Goal: Information Seeking & Learning: Learn about a topic

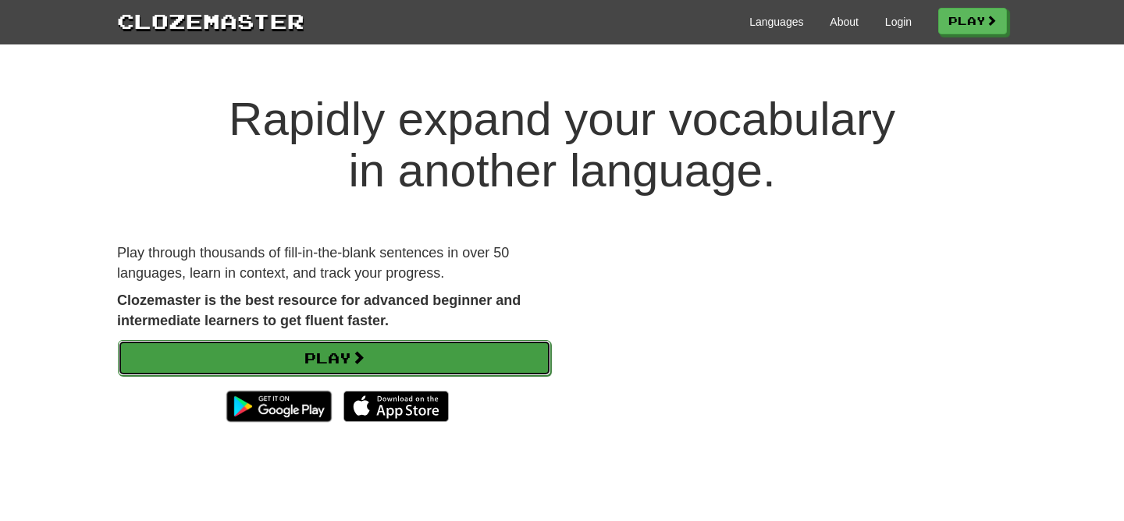
click at [472, 342] on link "Play" at bounding box center [334, 358] width 433 height 36
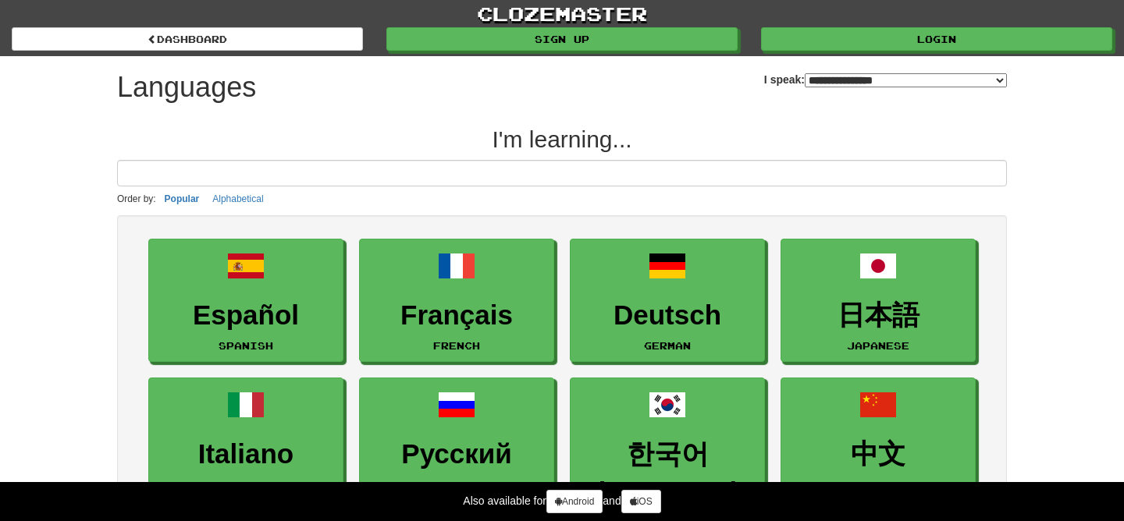
select select "*******"
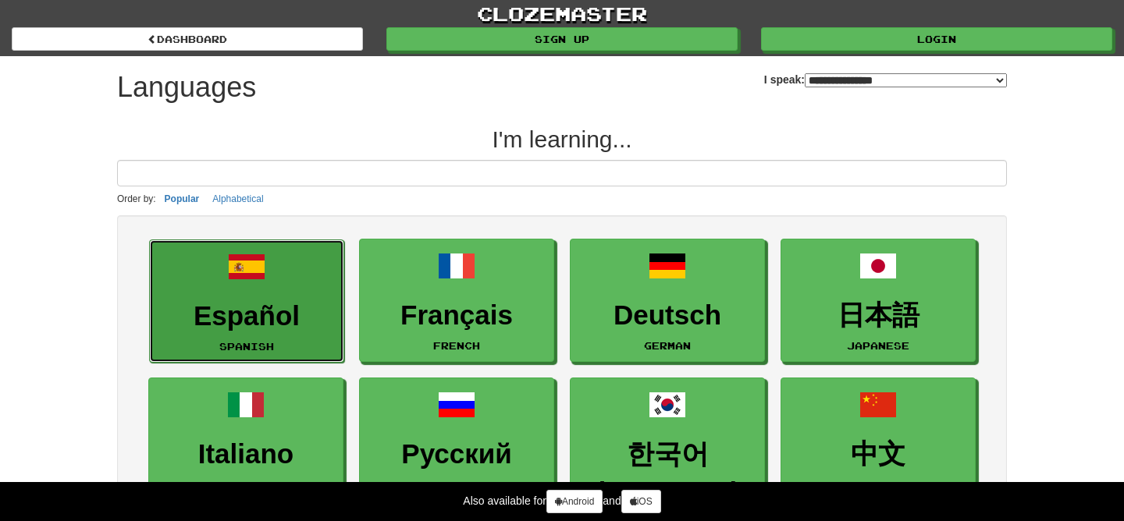
click at [312, 311] on h3 "Español" at bounding box center [247, 316] width 178 height 30
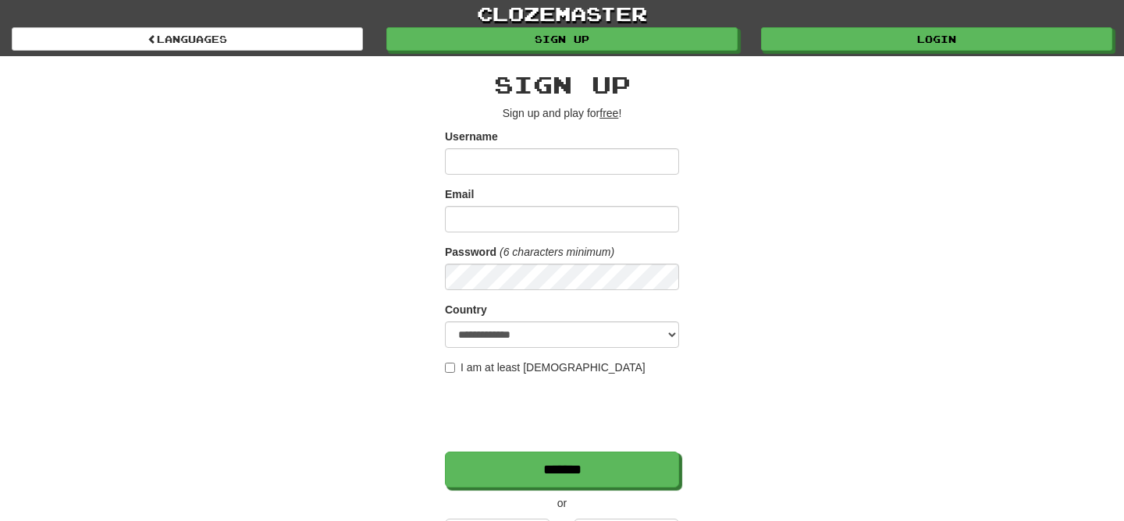
click at [541, 162] on input "Username" at bounding box center [562, 161] width 234 height 27
type input "*****"
click at [558, 233] on form "**********" at bounding box center [562, 308] width 234 height 359
click at [546, 220] on input "Email" at bounding box center [562, 219] width 234 height 27
type input "*"
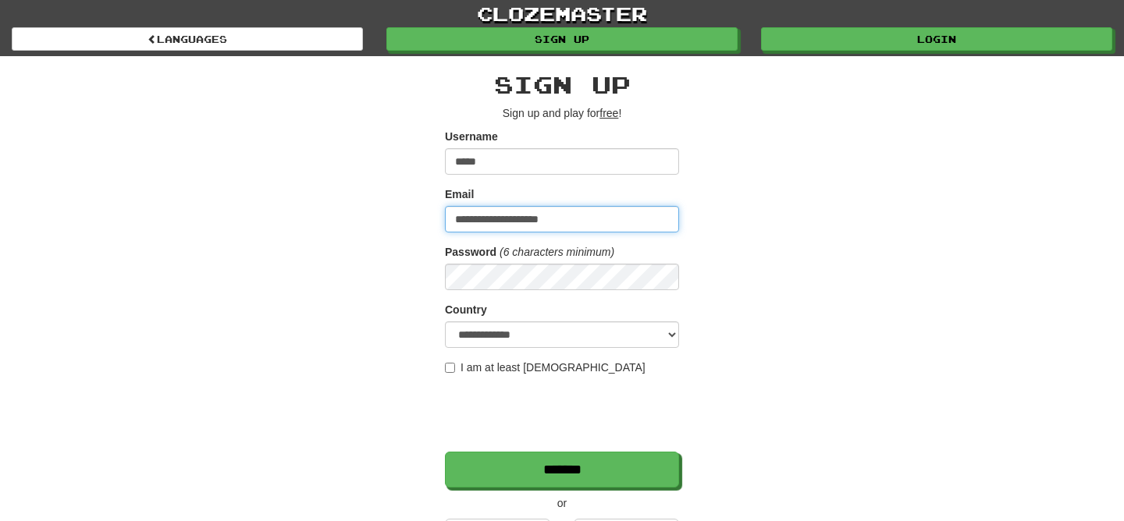
type input "**********"
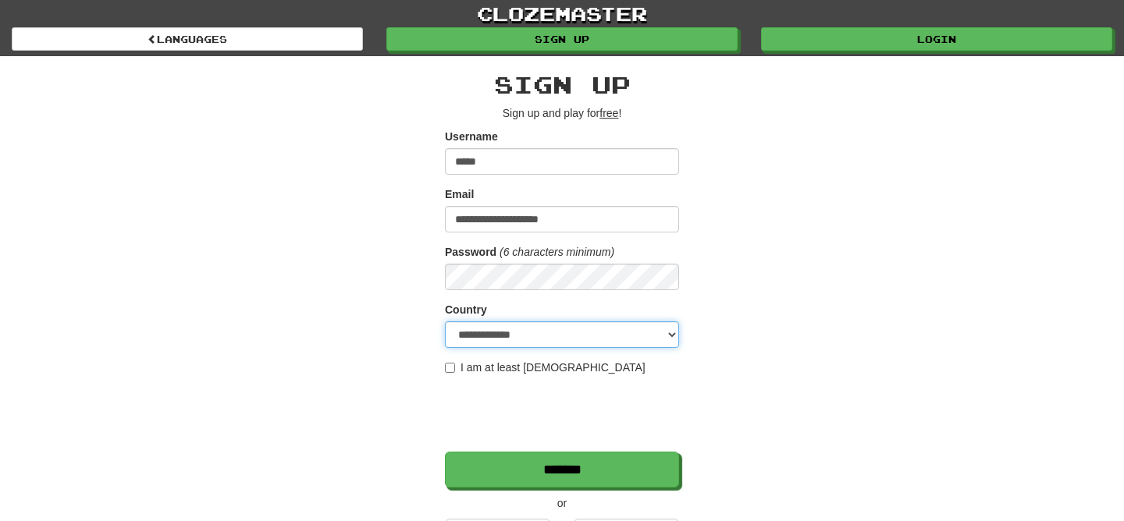
click at [511, 340] on select "**********" at bounding box center [562, 335] width 234 height 27
click at [445, 322] on select "**********" at bounding box center [562, 335] width 234 height 27
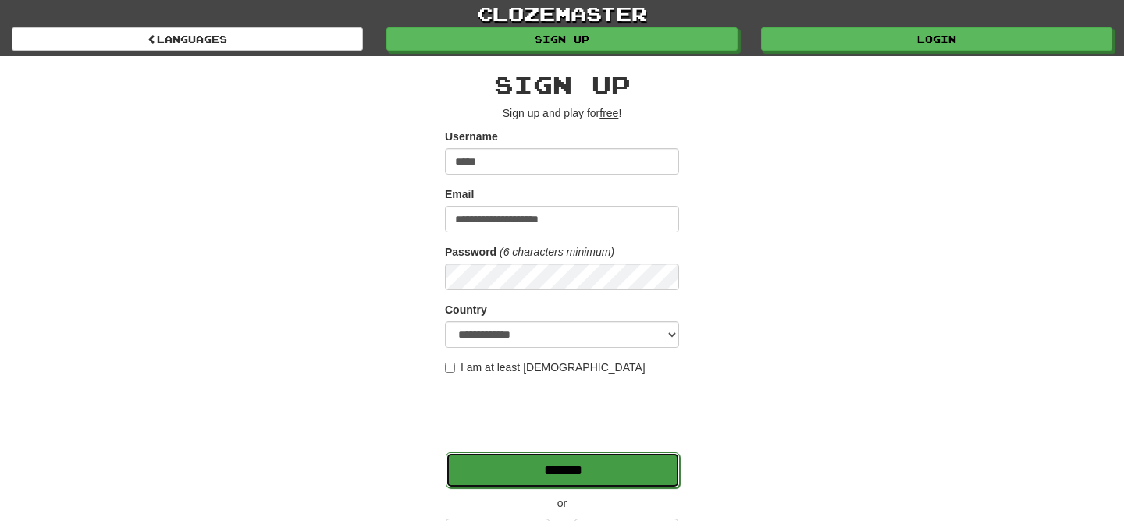
click at [491, 461] on input "*******" at bounding box center [563, 471] width 234 height 36
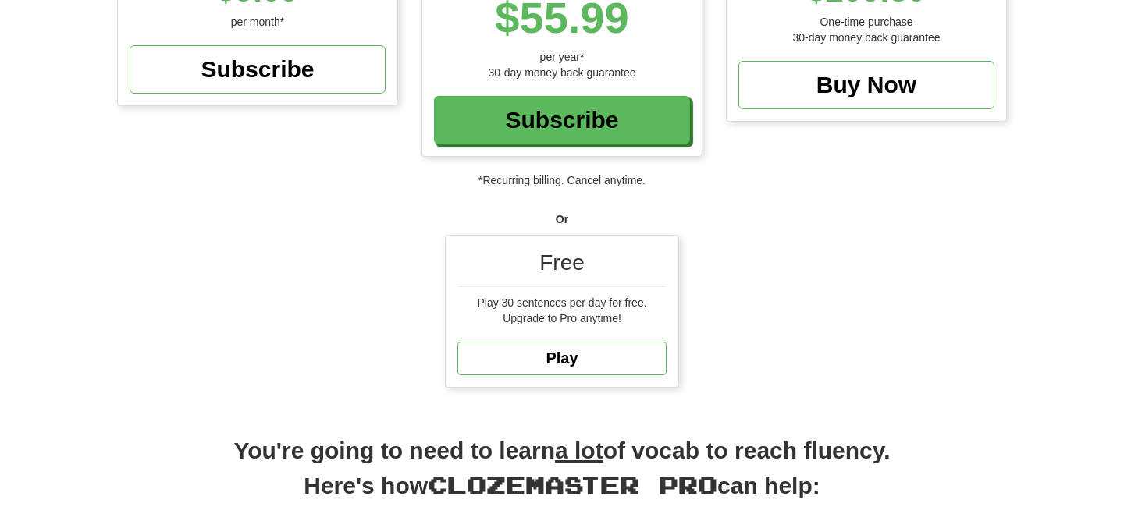
scroll to position [343, 0]
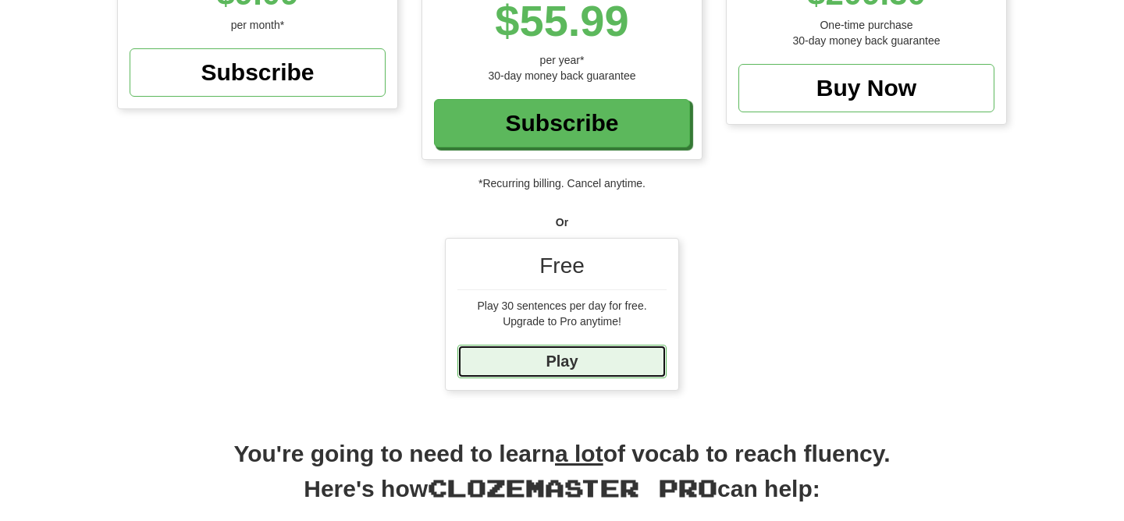
click at [570, 364] on link "Play" at bounding box center [561, 362] width 209 height 34
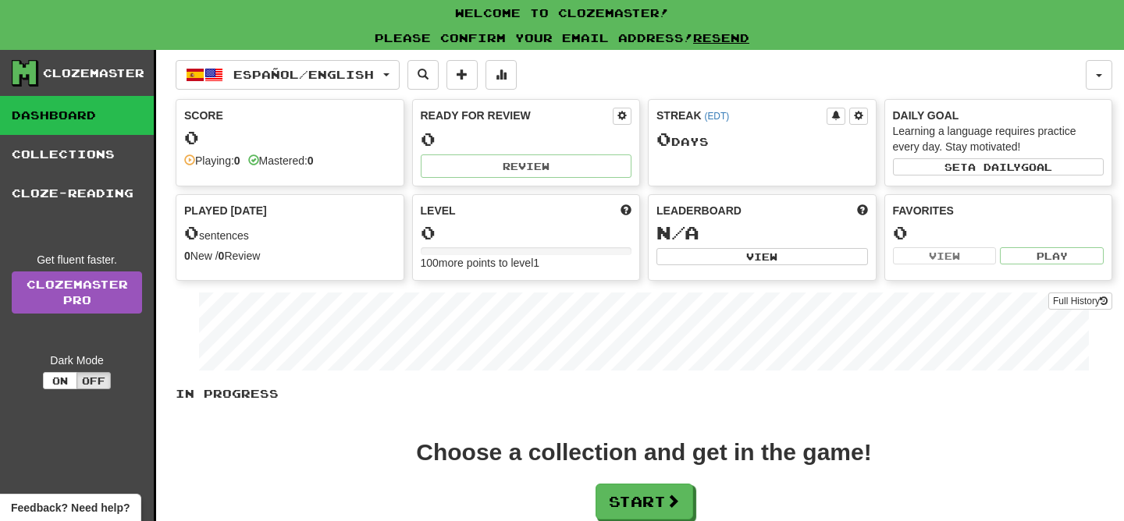
click at [303, 145] on div "0" at bounding box center [290, 138] width 212 height 20
click at [256, 129] on div "0" at bounding box center [290, 138] width 212 height 20
click at [640, 499] on button "Start" at bounding box center [645, 503] width 98 height 36
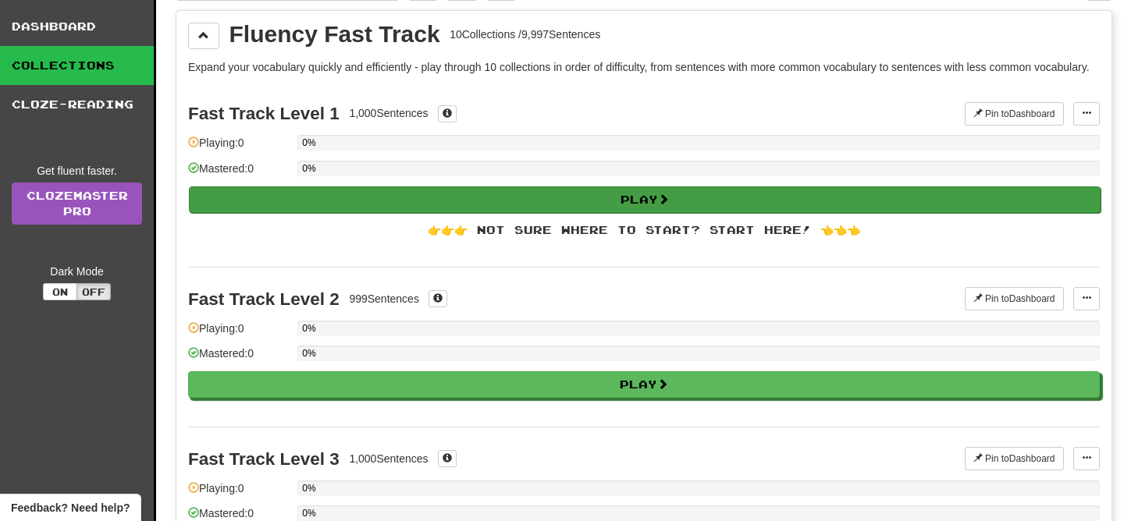
scroll to position [91, 0]
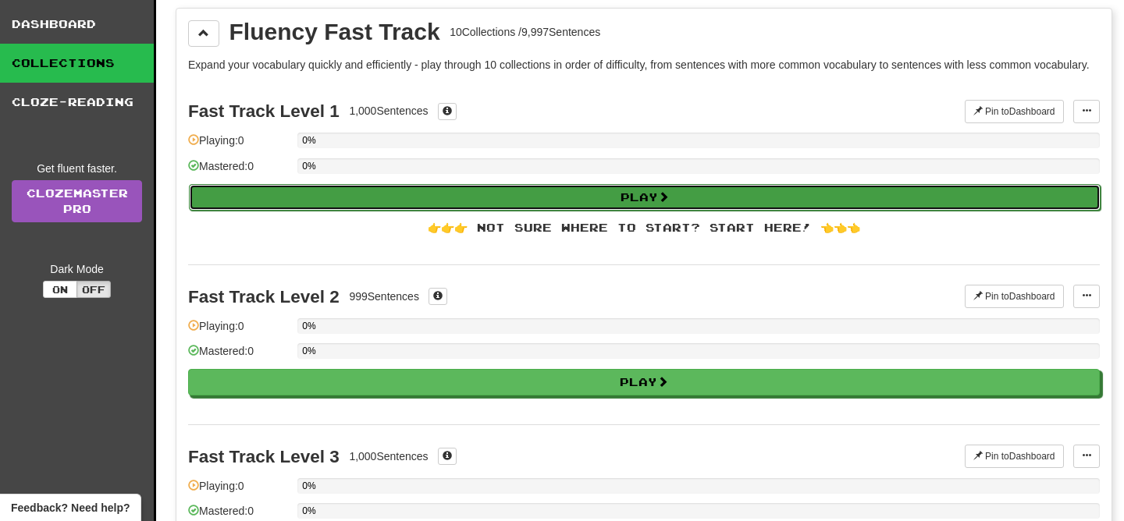
click at [642, 208] on button "Play" at bounding box center [645, 197] width 912 height 27
select select "**"
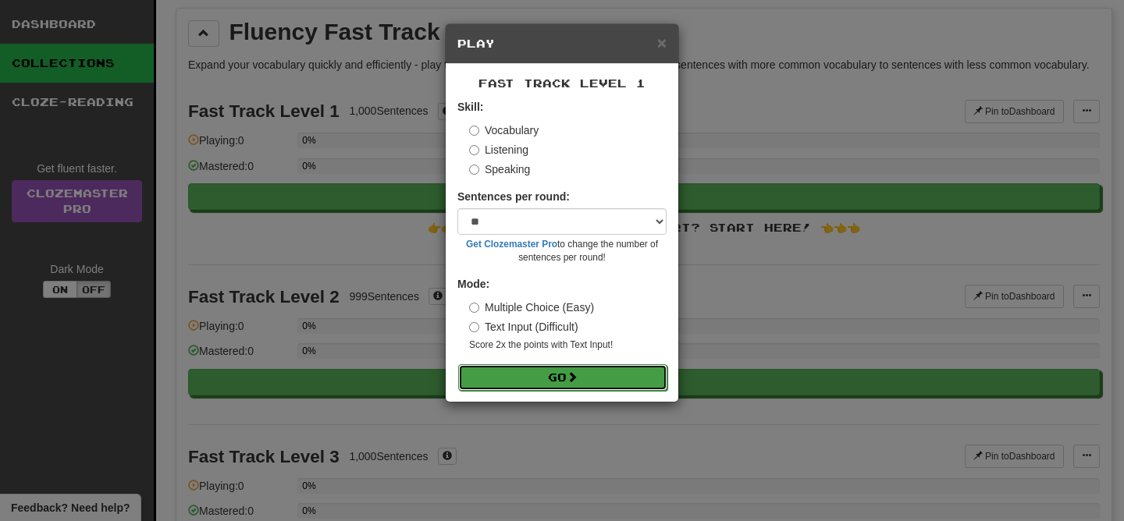
click at [514, 383] on button "Go" at bounding box center [562, 378] width 209 height 27
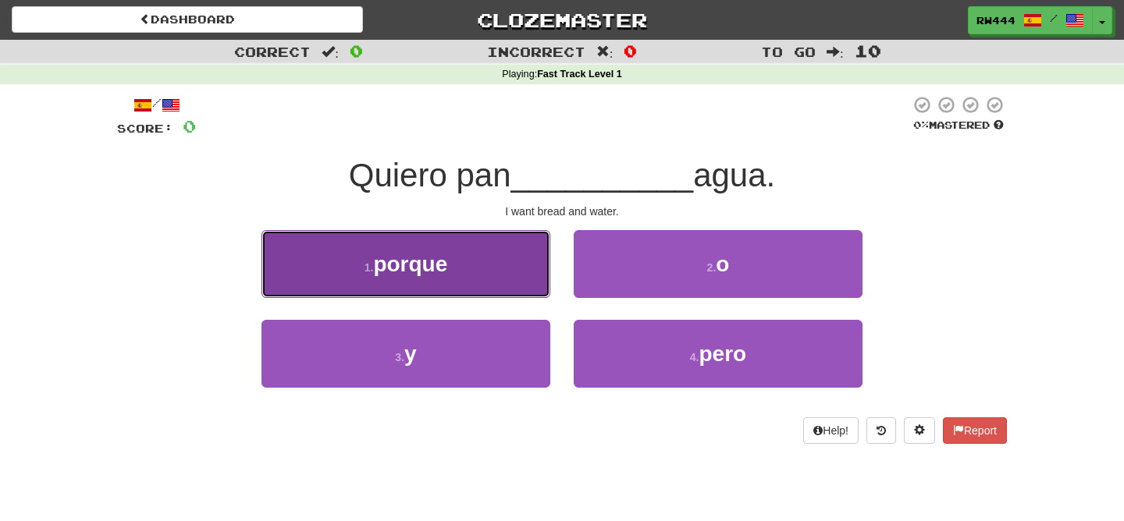
click at [507, 261] on button "1 . porque" at bounding box center [405, 264] width 289 height 68
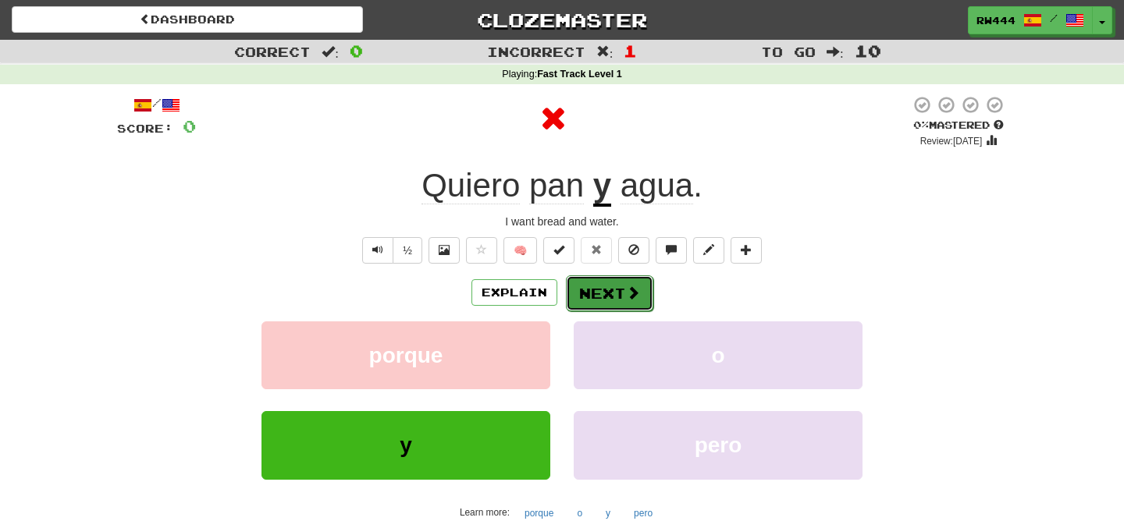
click at [599, 297] on button "Next" at bounding box center [609, 294] width 87 height 36
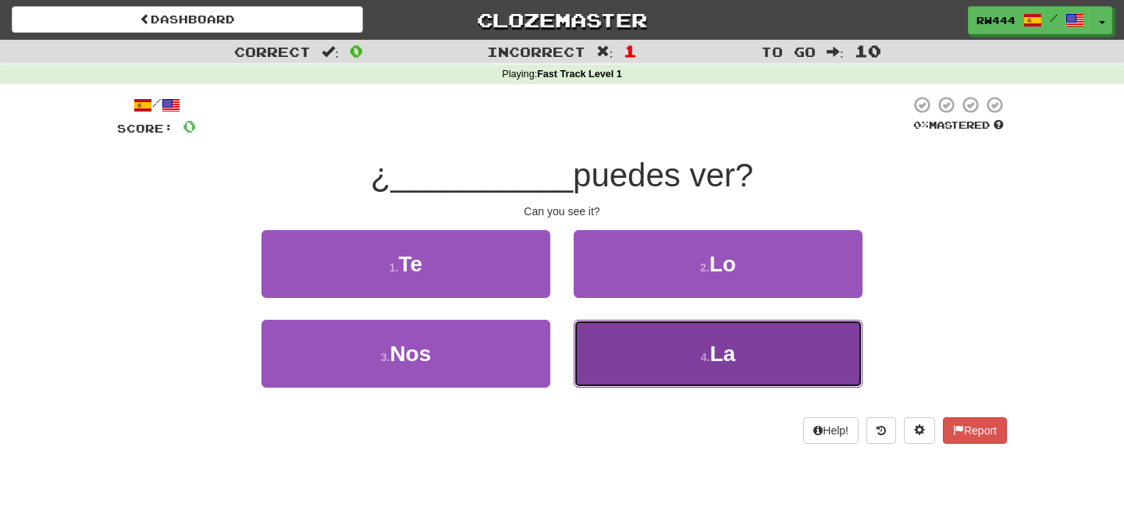
click at [619, 340] on button "4 . La" at bounding box center [718, 354] width 289 height 68
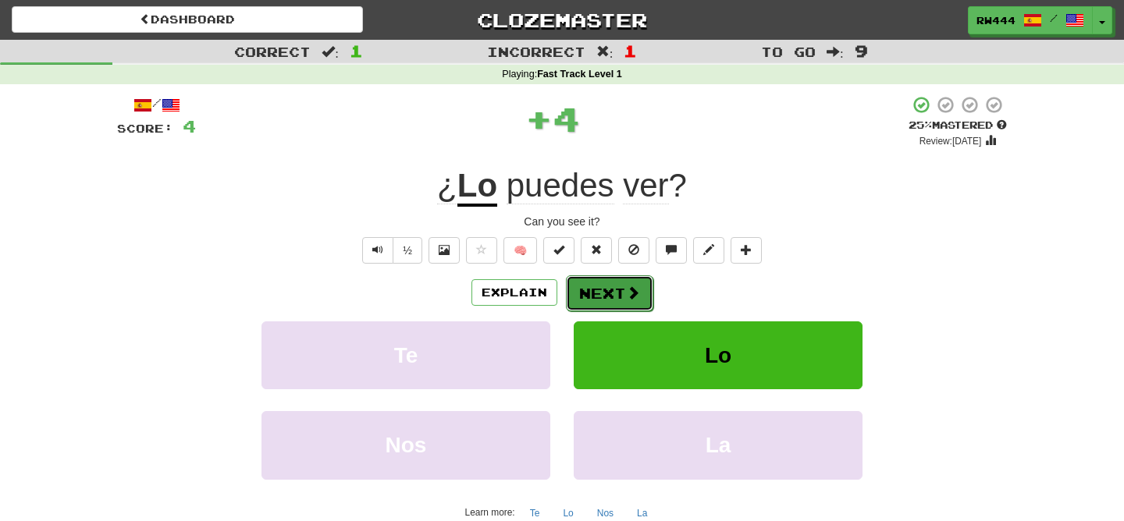
click at [609, 296] on button "Next" at bounding box center [609, 294] width 87 height 36
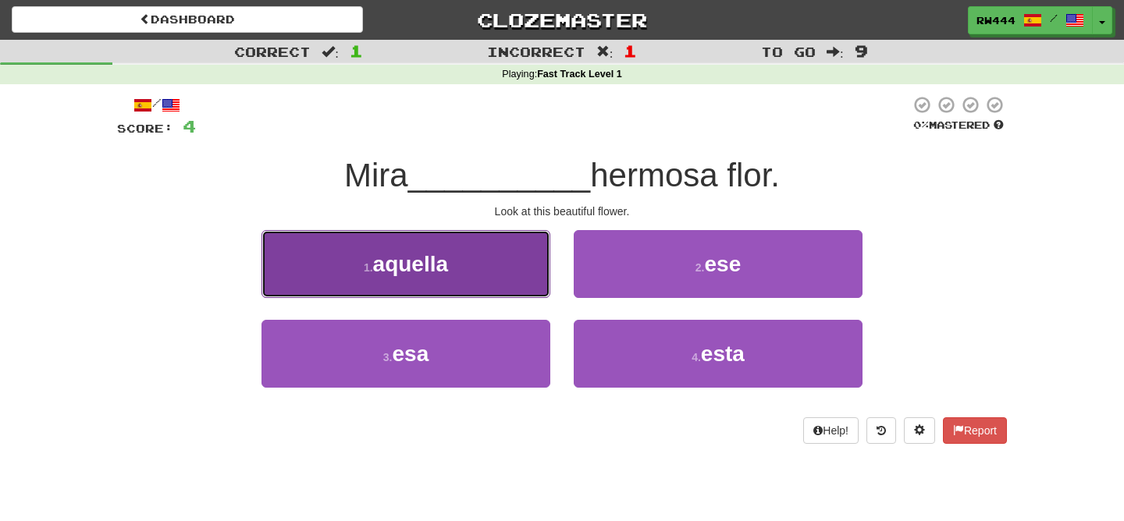
click at [509, 291] on button "1 . aquella" at bounding box center [405, 264] width 289 height 68
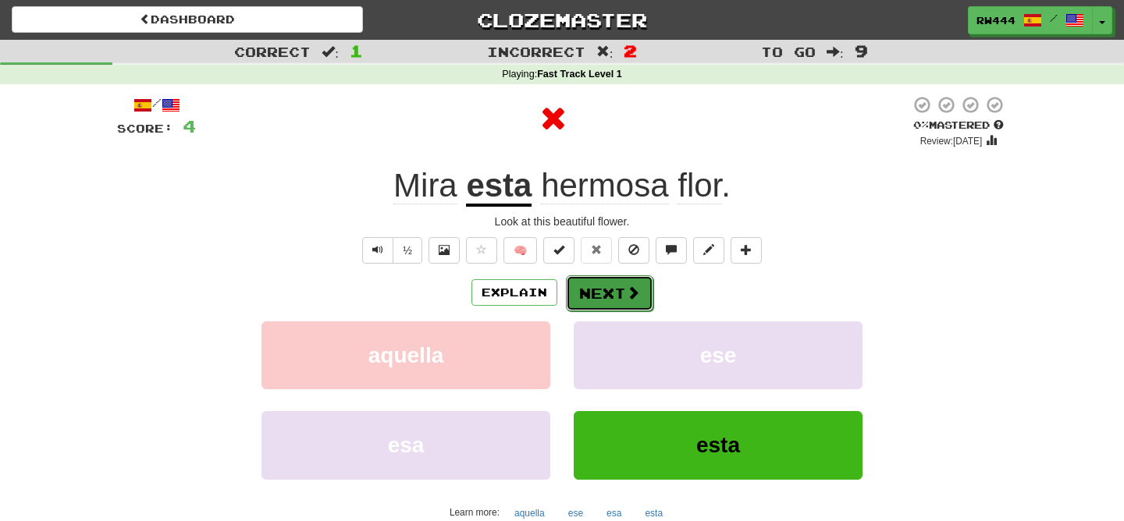
click at [589, 301] on button "Next" at bounding box center [609, 294] width 87 height 36
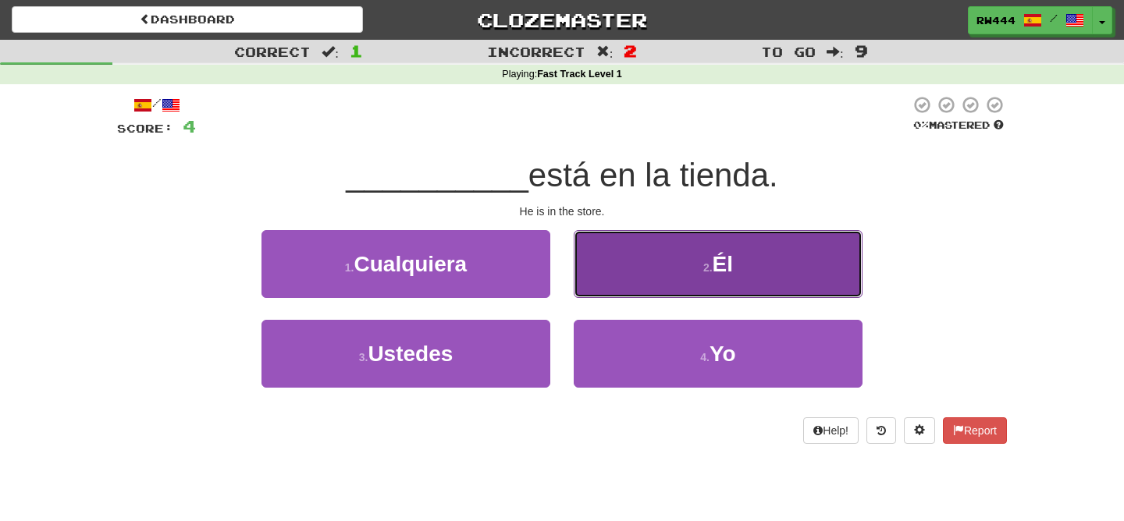
click at [677, 279] on button "2 . Él" at bounding box center [718, 264] width 289 height 68
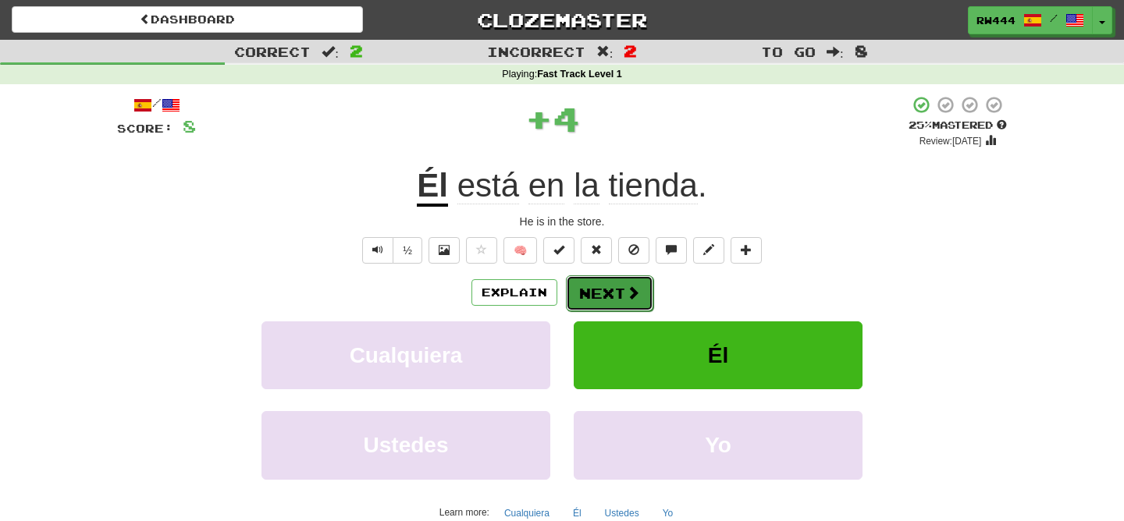
click at [614, 293] on button "Next" at bounding box center [609, 294] width 87 height 36
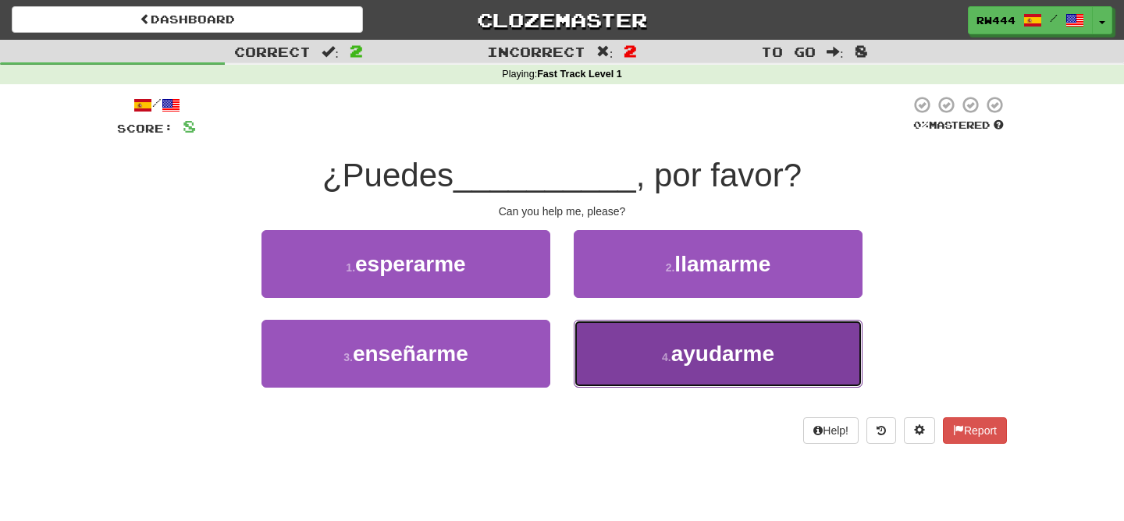
click at [605, 368] on button "4 . ayudarme" at bounding box center [718, 354] width 289 height 68
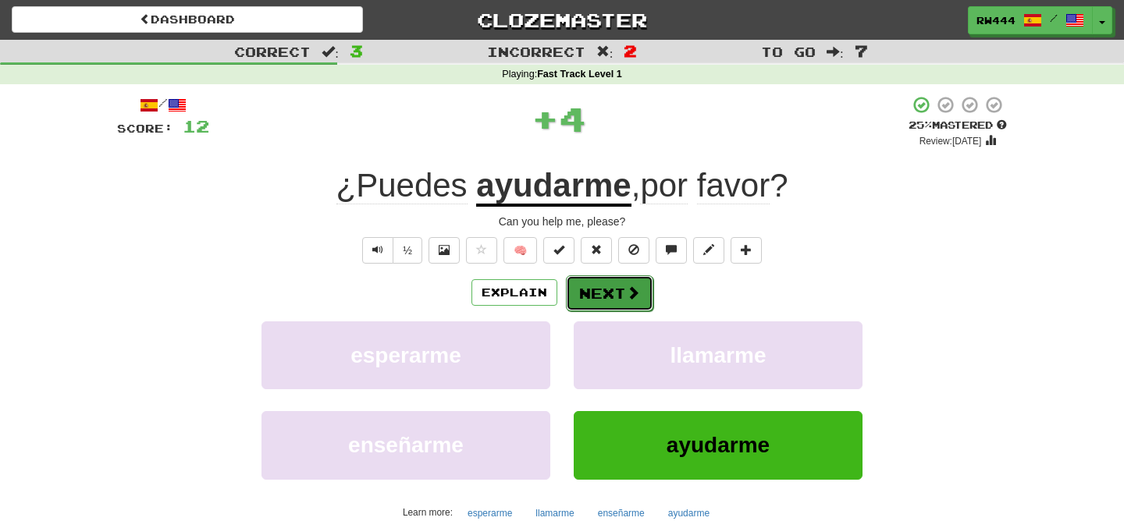
click at [610, 303] on button "Next" at bounding box center [609, 294] width 87 height 36
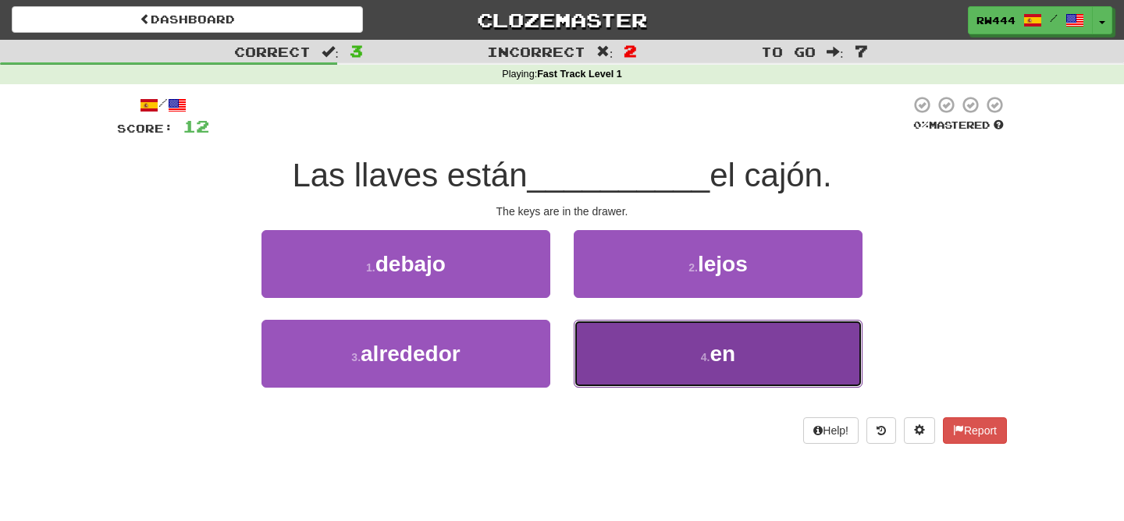
click at [629, 360] on button "4 . en" at bounding box center [718, 354] width 289 height 68
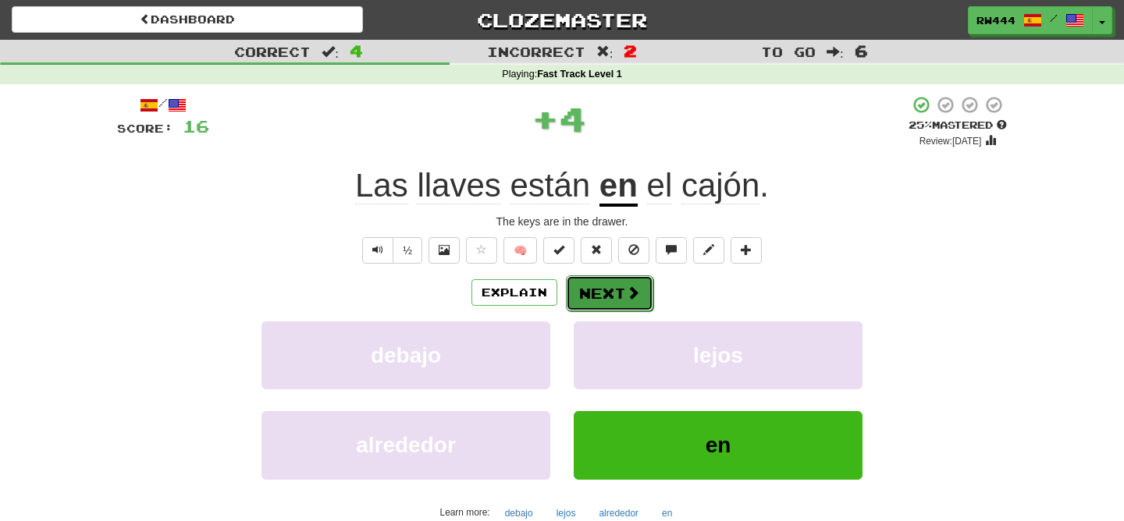
click at [613, 278] on button "Next" at bounding box center [609, 294] width 87 height 36
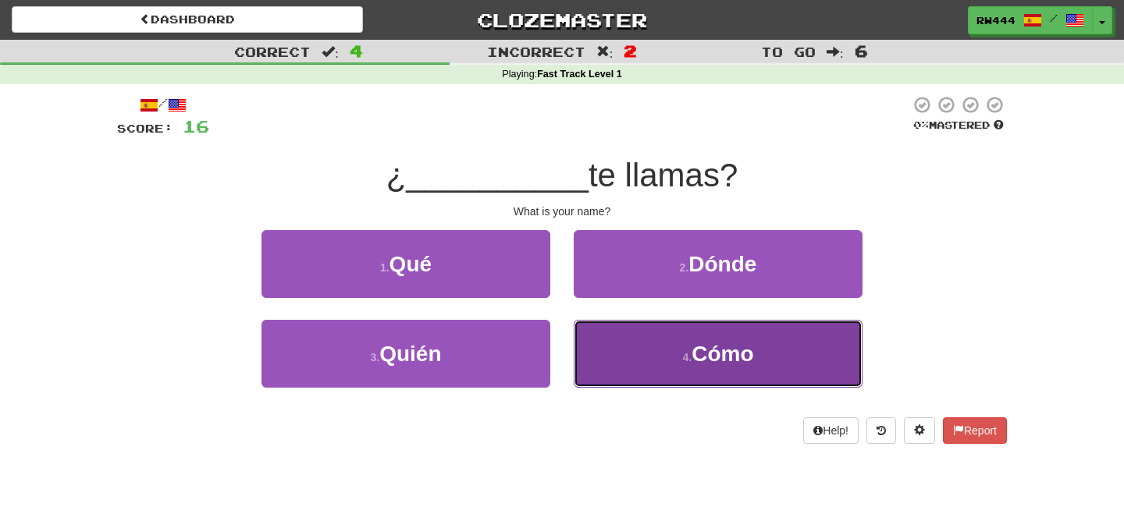
click at [596, 361] on button "4 . Cómo" at bounding box center [718, 354] width 289 height 68
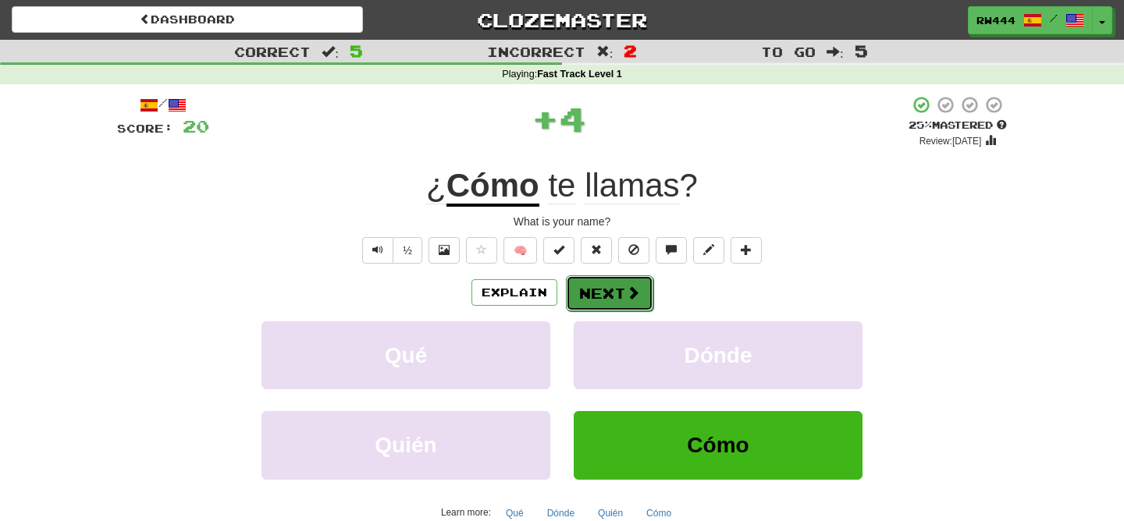
click at [606, 291] on button "Next" at bounding box center [609, 294] width 87 height 36
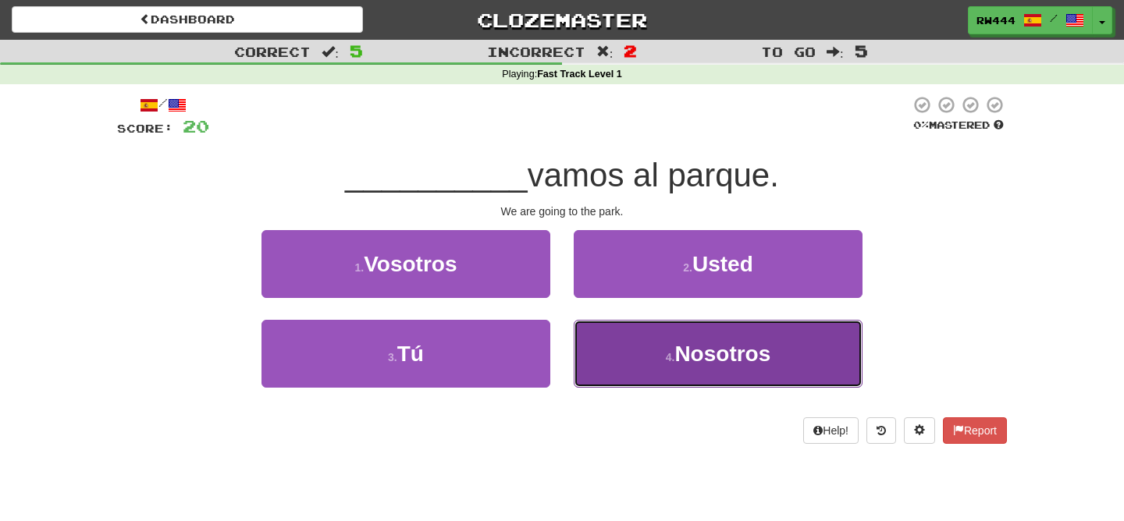
click at [676, 361] on span "Nosotros" at bounding box center [722, 354] width 96 height 24
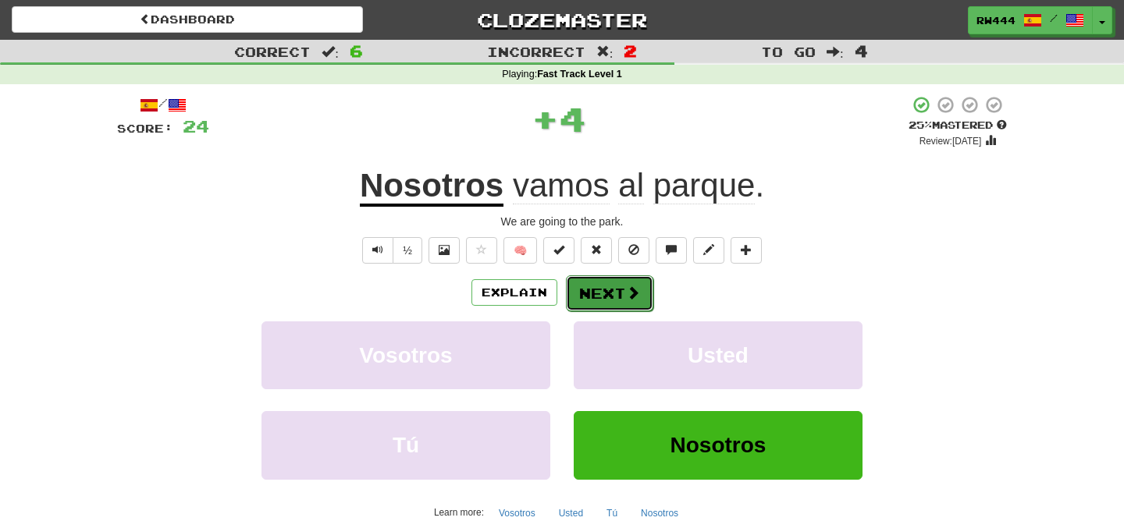
click at [617, 290] on button "Next" at bounding box center [609, 294] width 87 height 36
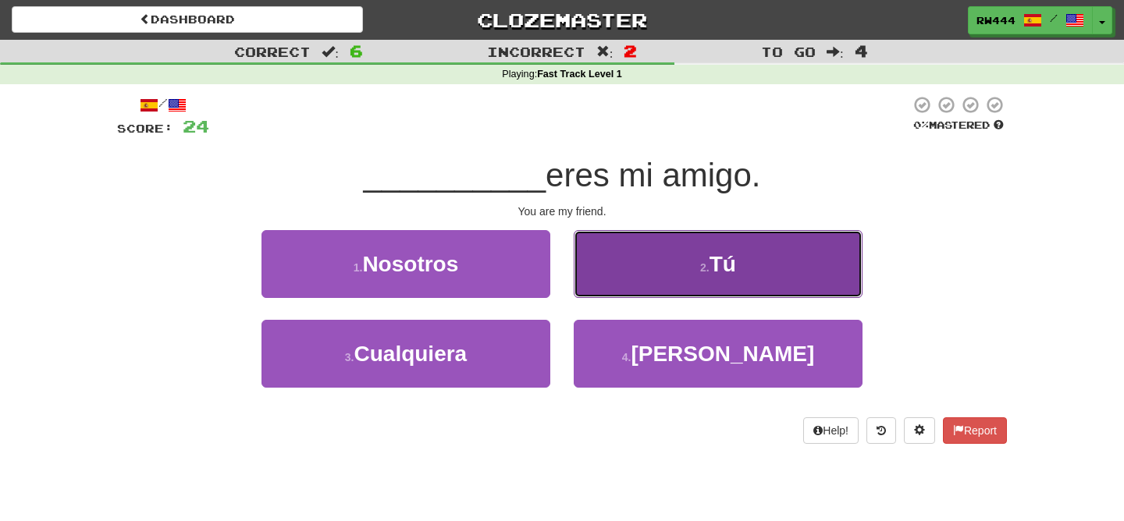
click at [643, 276] on button "2 . Tú" at bounding box center [718, 264] width 289 height 68
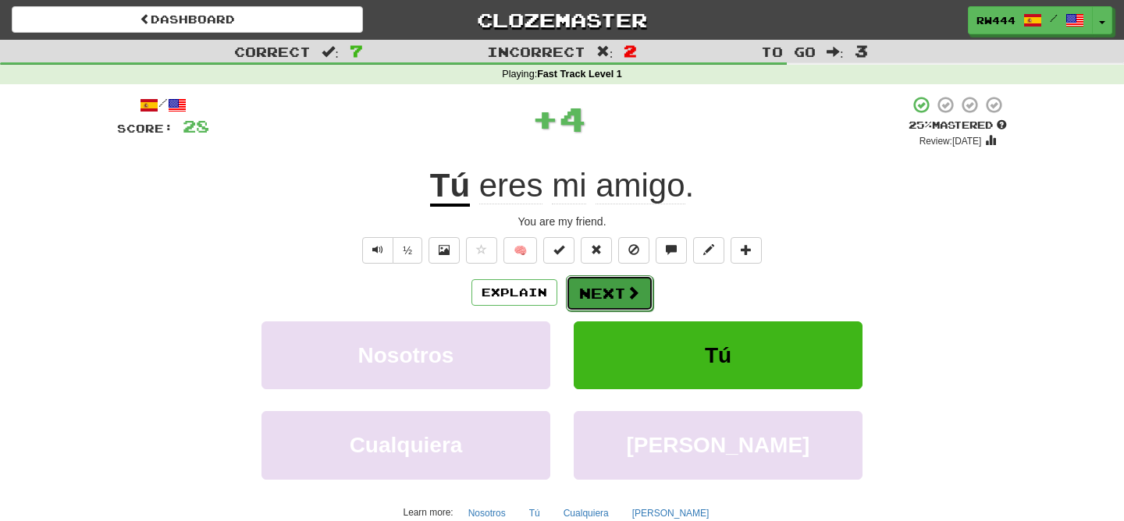
click at [614, 300] on button "Next" at bounding box center [609, 294] width 87 height 36
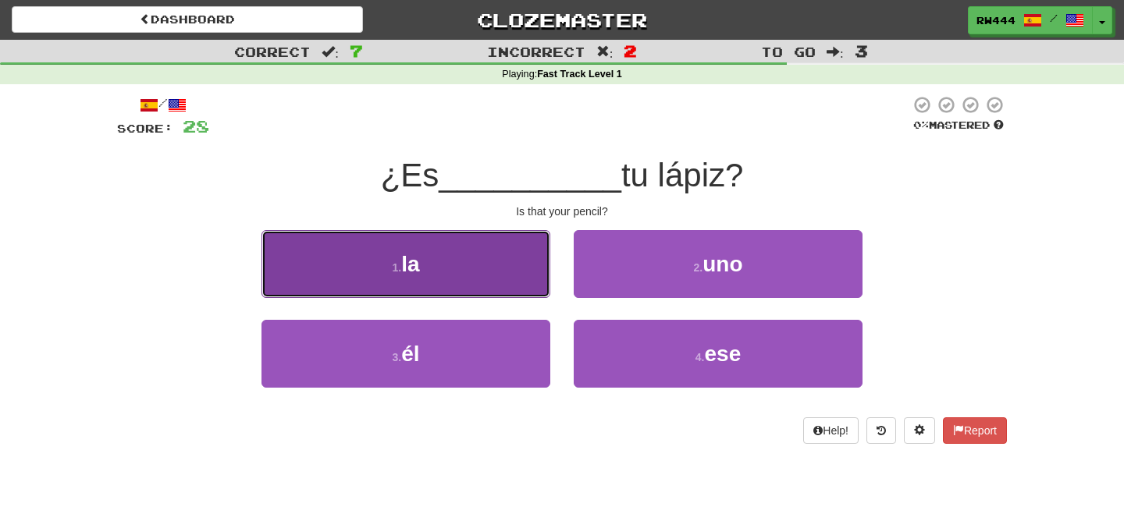
click at [520, 283] on button "1 . la" at bounding box center [405, 264] width 289 height 68
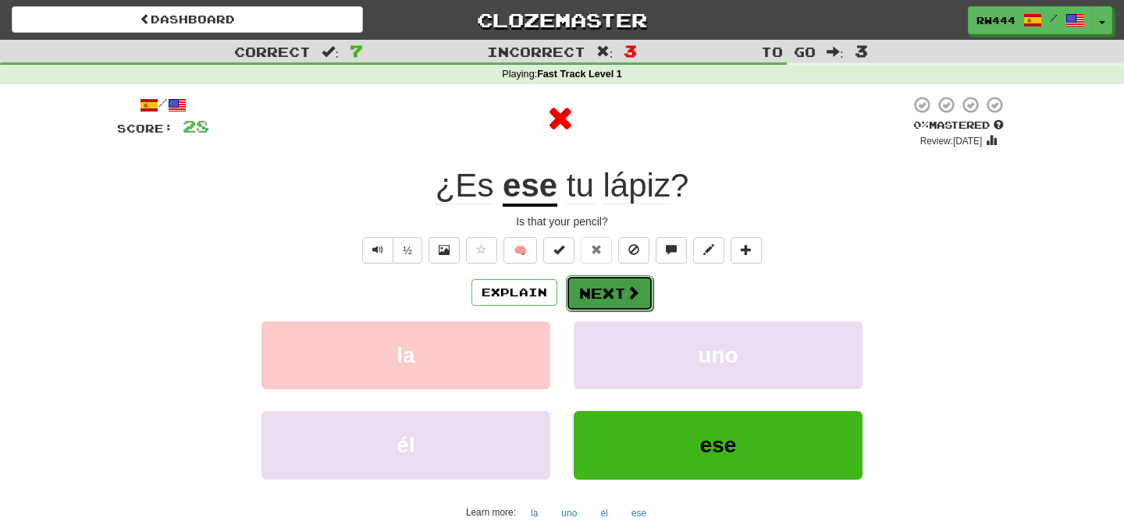
click at [603, 301] on button "Next" at bounding box center [609, 294] width 87 height 36
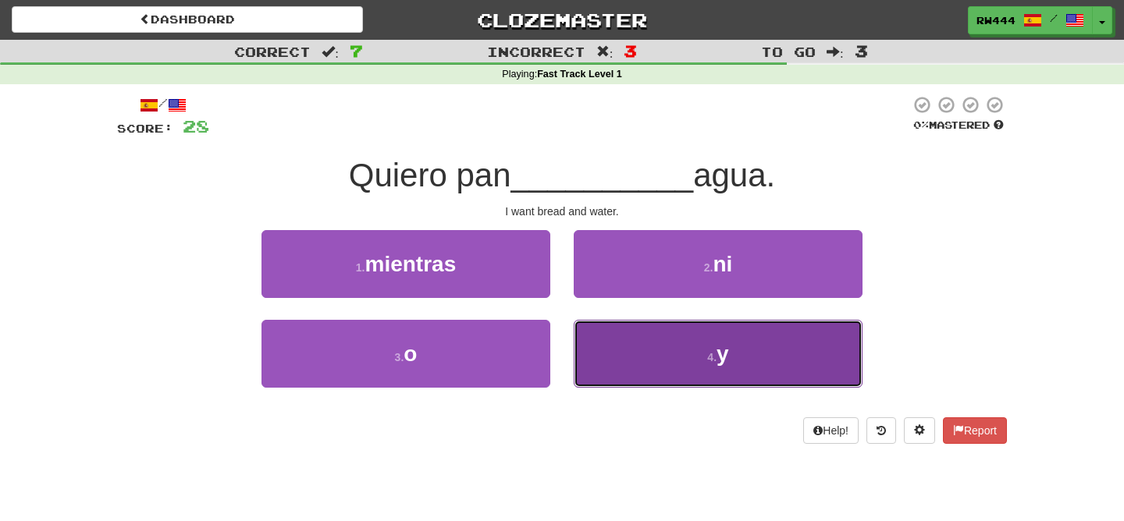
click at [630, 371] on button "4 . y" at bounding box center [718, 354] width 289 height 68
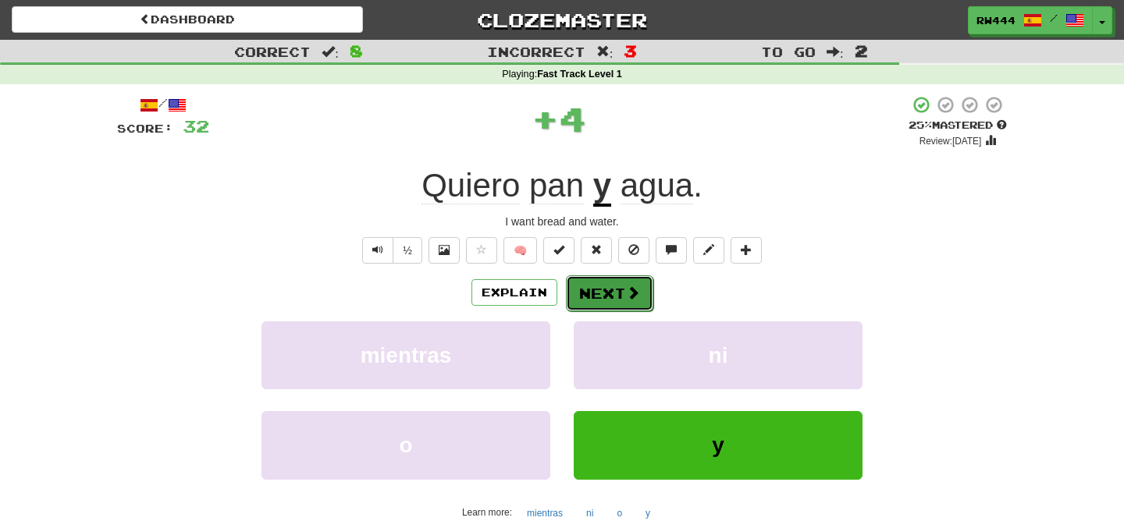
click at [627, 299] on span at bounding box center [633, 293] width 14 height 14
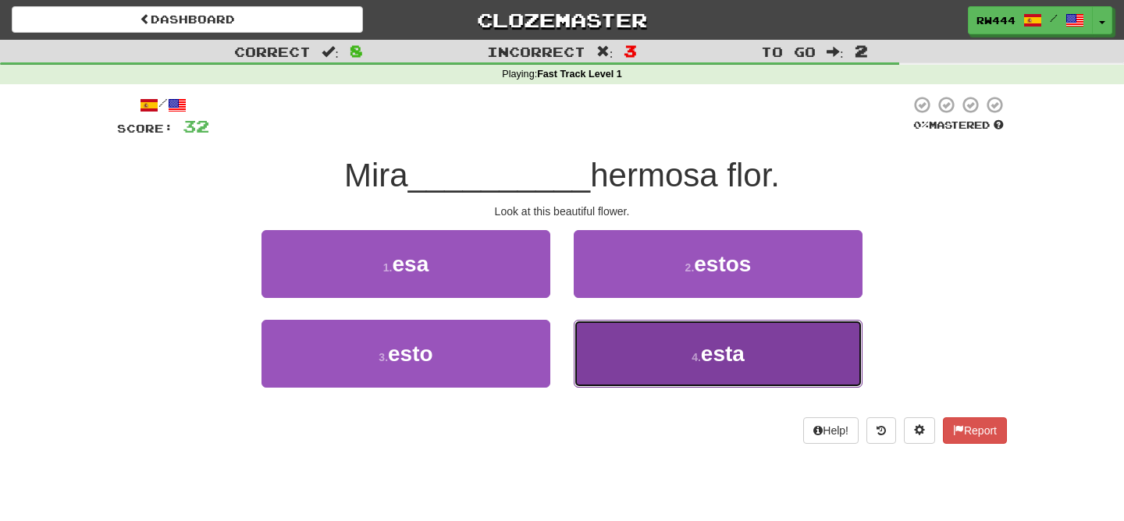
click at [631, 371] on button "4 . esta" at bounding box center [718, 354] width 289 height 68
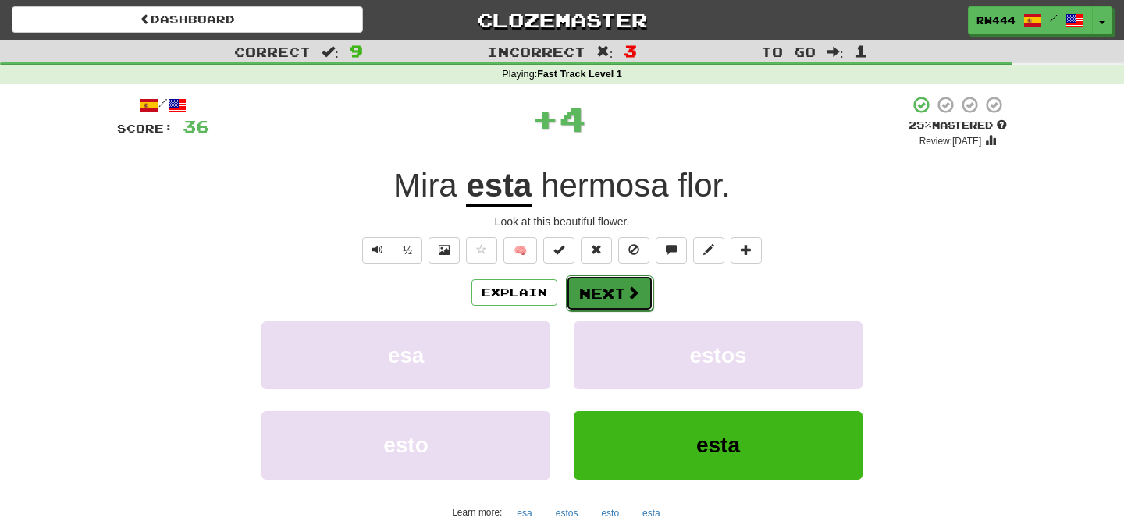
click at [615, 296] on button "Next" at bounding box center [609, 294] width 87 height 36
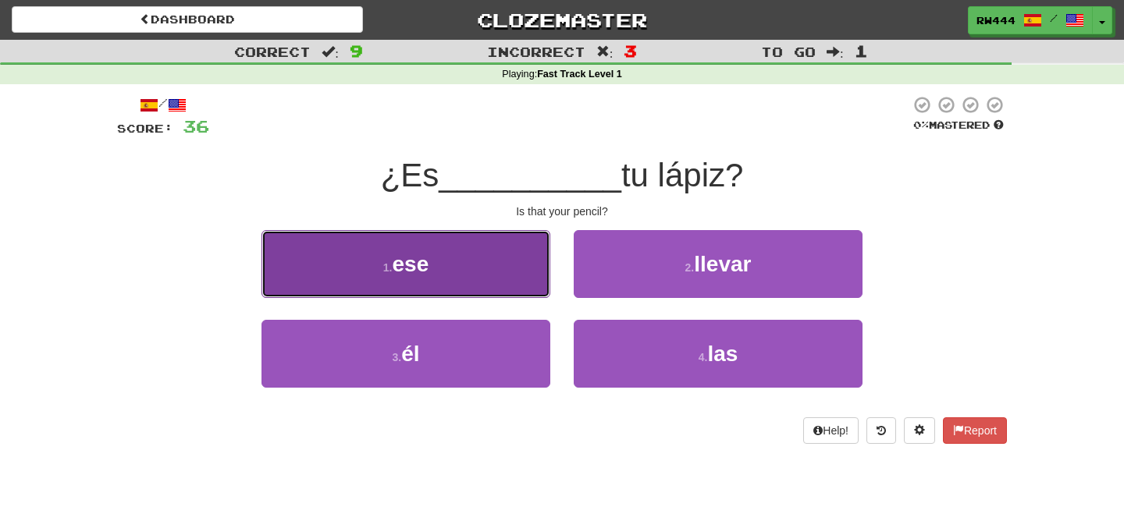
click at [482, 279] on button "1 . ese" at bounding box center [405, 264] width 289 height 68
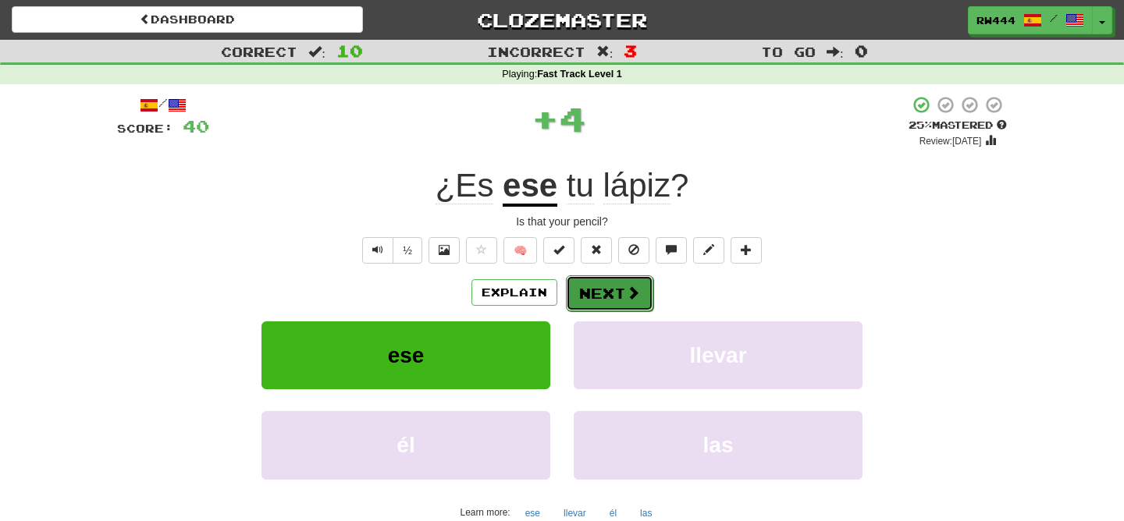
click at [616, 279] on button "Next" at bounding box center [609, 294] width 87 height 36
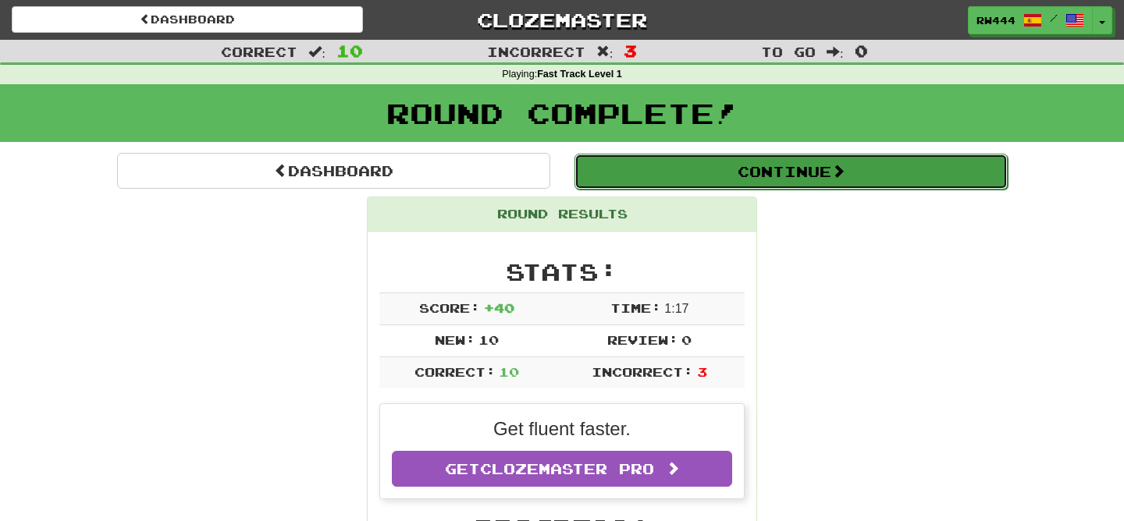
click at [718, 170] on button "Continue" at bounding box center [790, 172] width 433 height 36
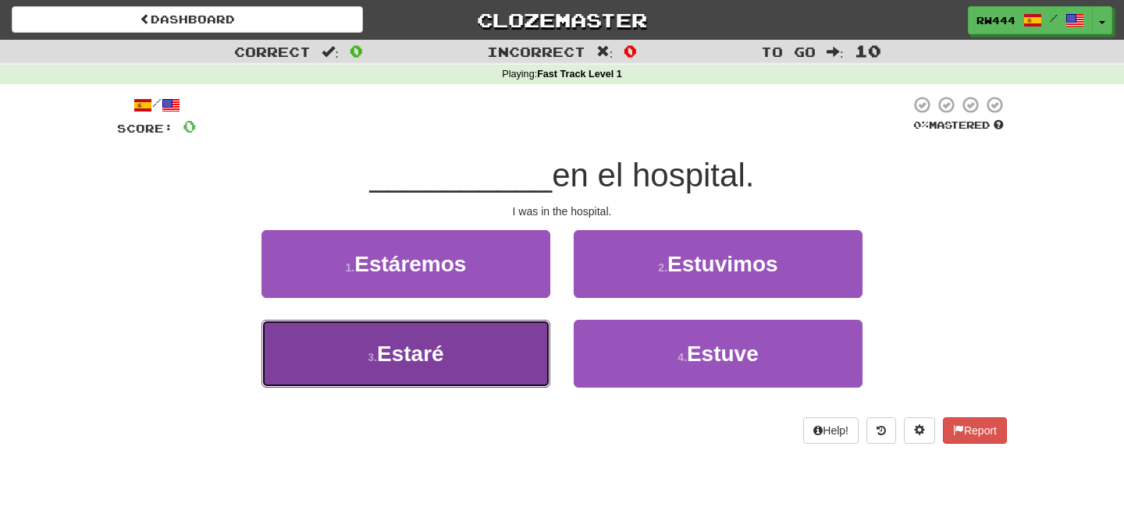
click at [514, 346] on button "3 . Estaré" at bounding box center [405, 354] width 289 height 68
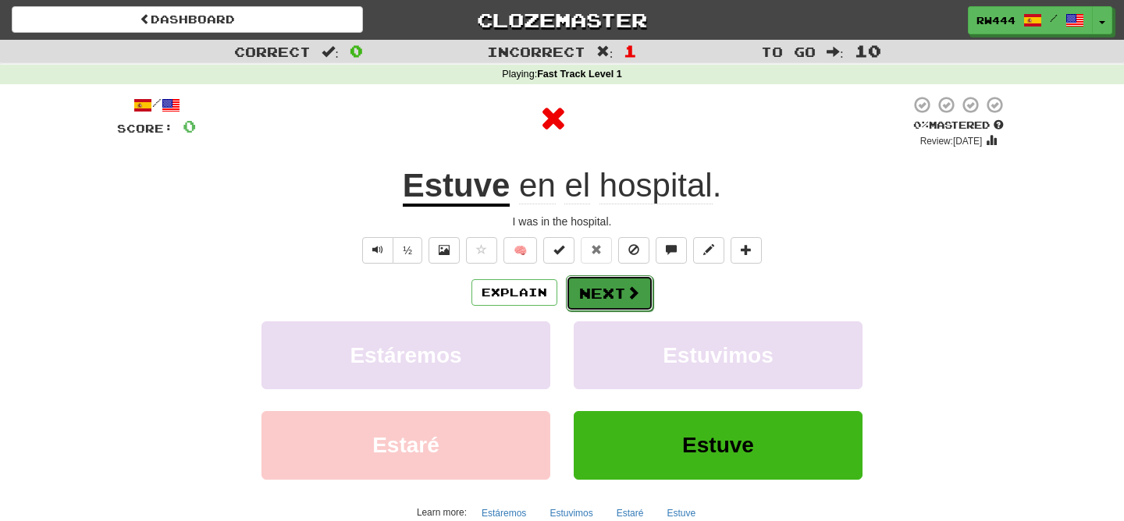
click at [613, 280] on button "Next" at bounding box center [609, 294] width 87 height 36
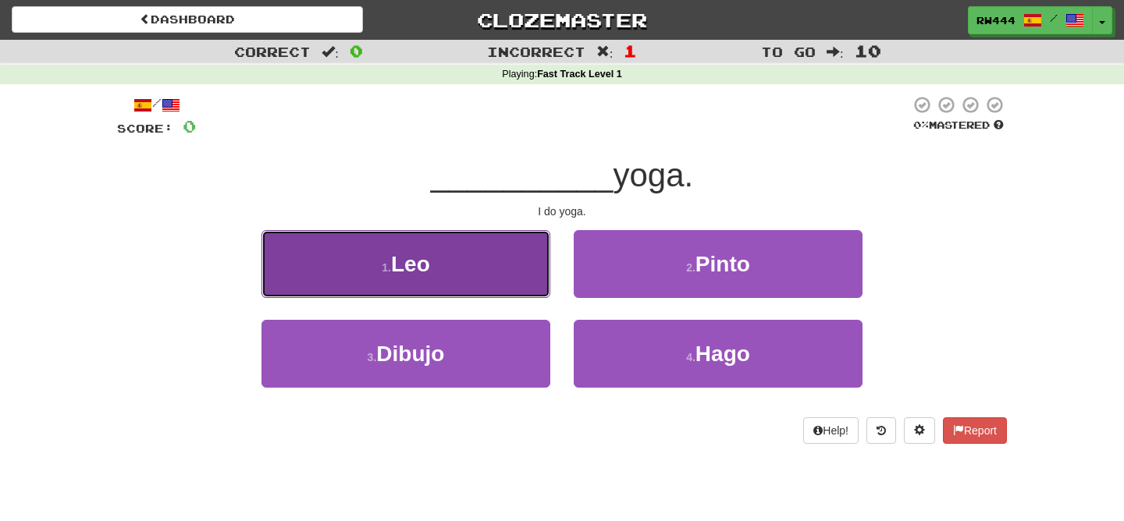
click at [497, 266] on button "1 . Leo" at bounding box center [405, 264] width 289 height 68
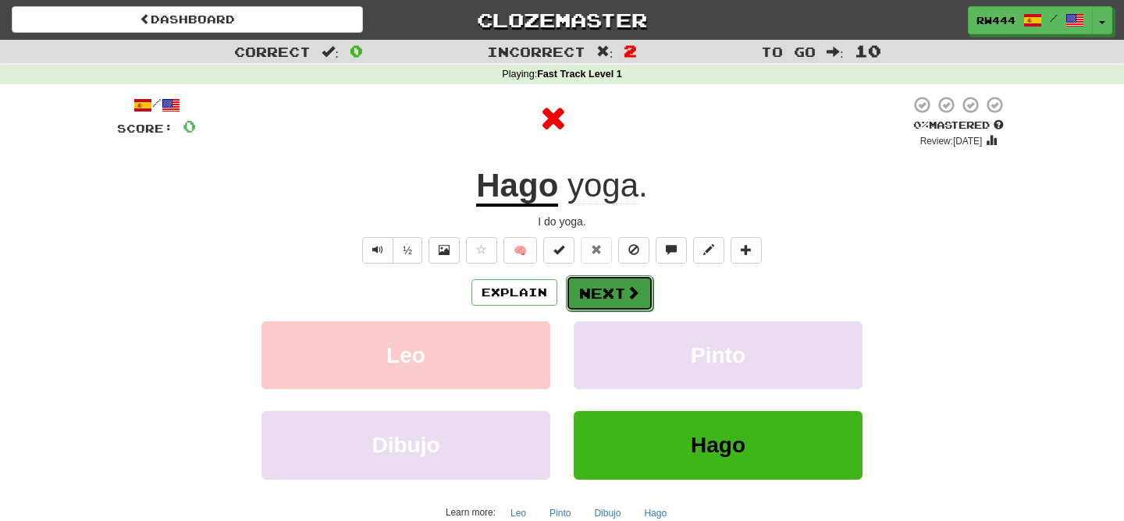
click at [632, 292] on span at bounding box center [633, 293] width 14 height 14
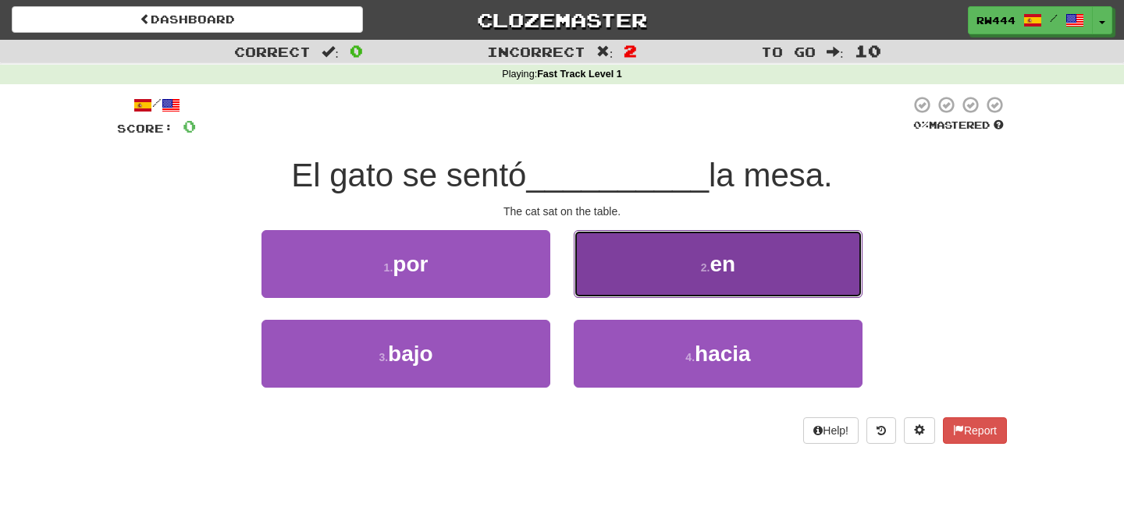
click at [610, 254] on button "2 . en" at bounding box center [718, 264] width 289 height 68
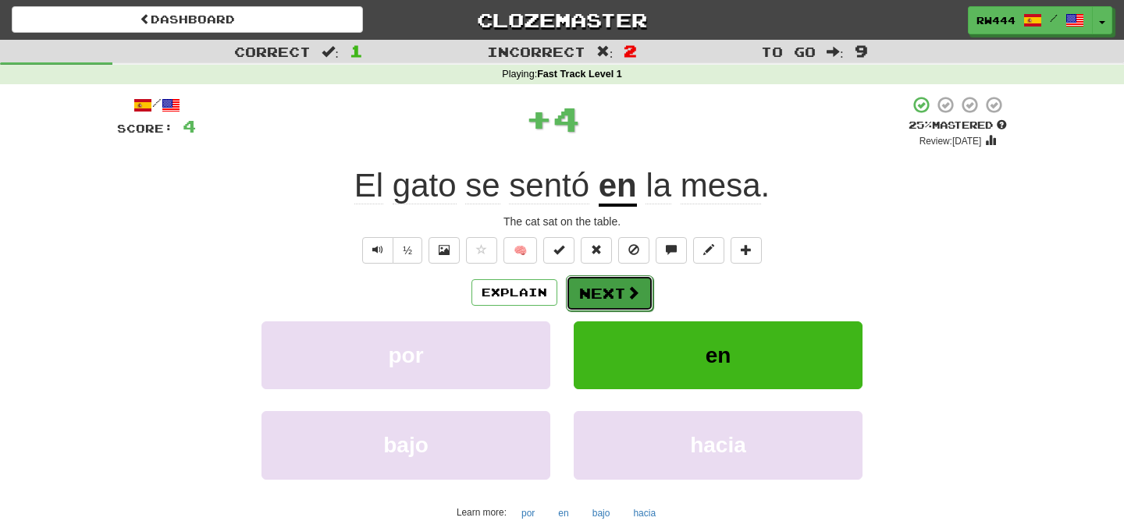
click at [622, 286] on button "Next" at bounding box center [609, 294] width 87 height 36
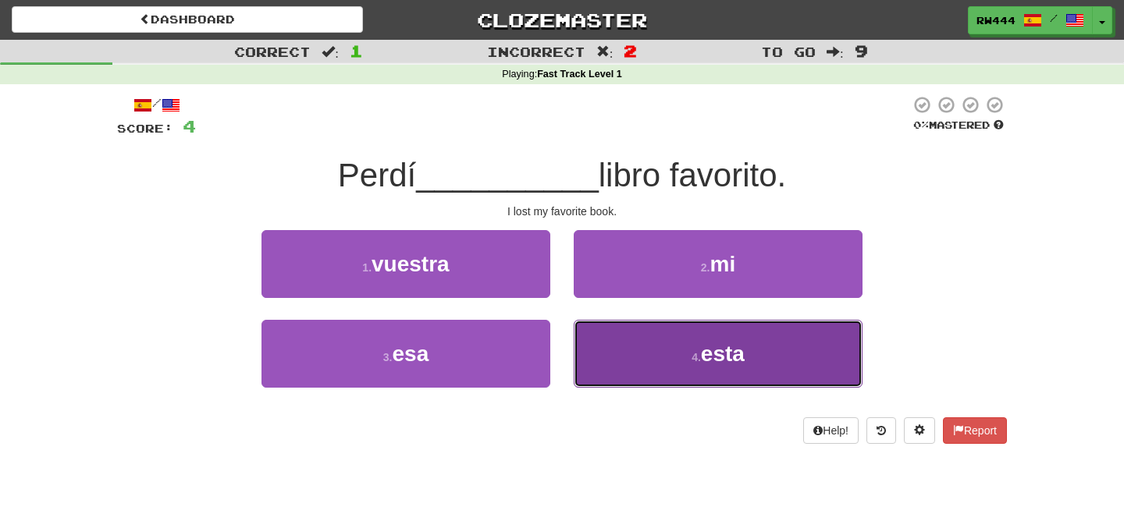
click at [647, 335] on button "4 . esta" at bounding box center [718, 354] width 289 height 68
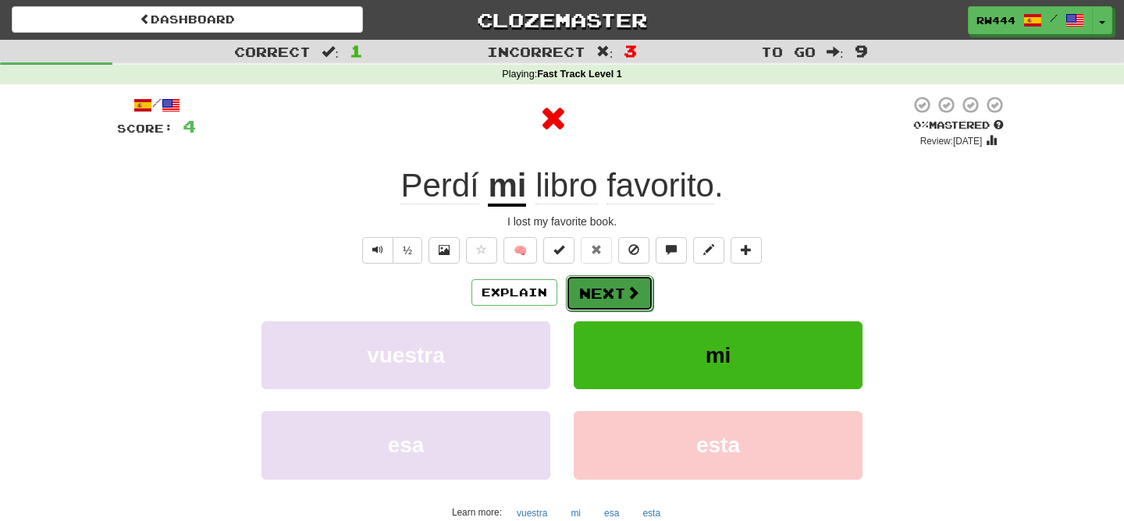
click at [597, 284] on button "Next" at bounding box center [609, 294] width 87 height 36
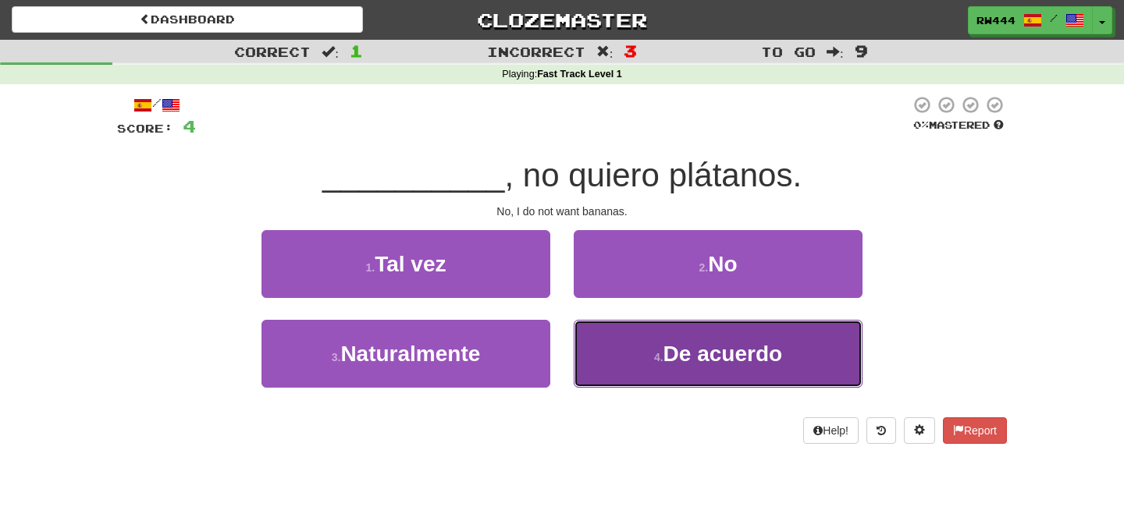
click at [654, 360] on small "4 ." at bounding box center [658, 357] width 9 height 12
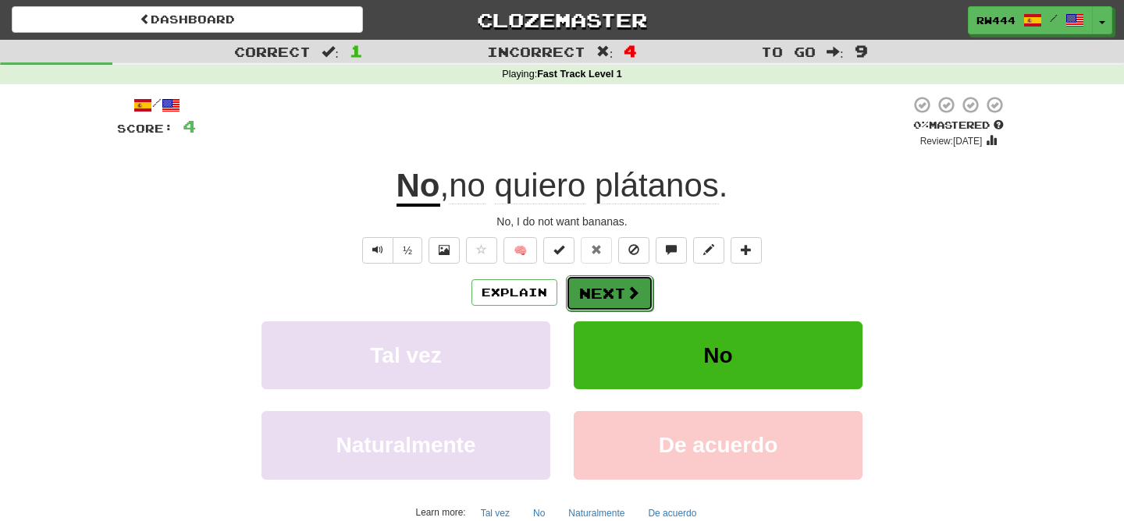
click at [621, 301] on button "Next" at bounding box center [609, 294] width 87 height 36
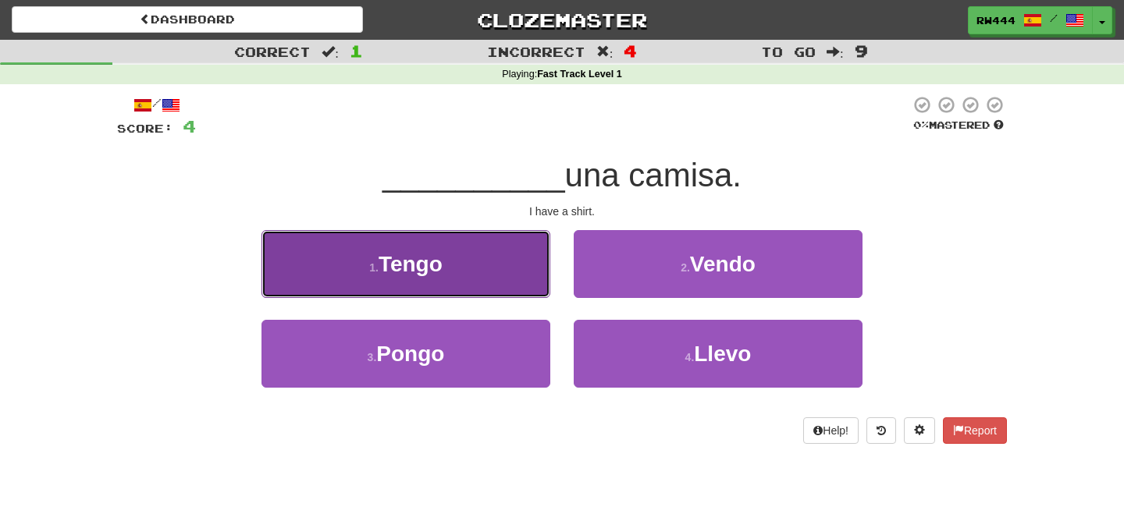
click at [487, 271] on button "1 . Tengo" at bounding box center [405, 264] width 289 height 68
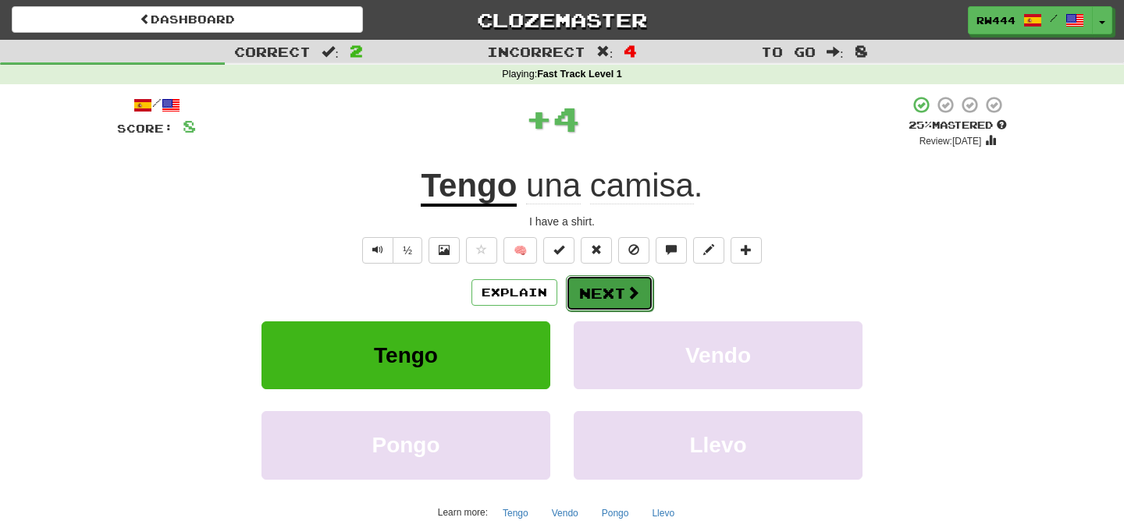
click at [592, 292] on button "Next" at bounding box center [609, 294] width 87 height 36
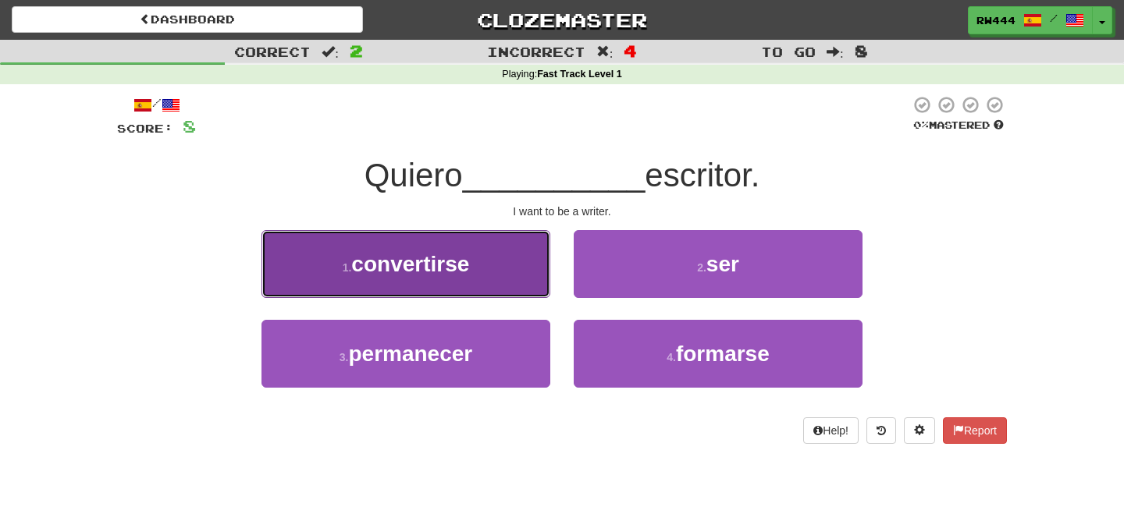
click at [464, 282] on button "1 . convertirse" at bounding box center [405, 264] width 289 height 68
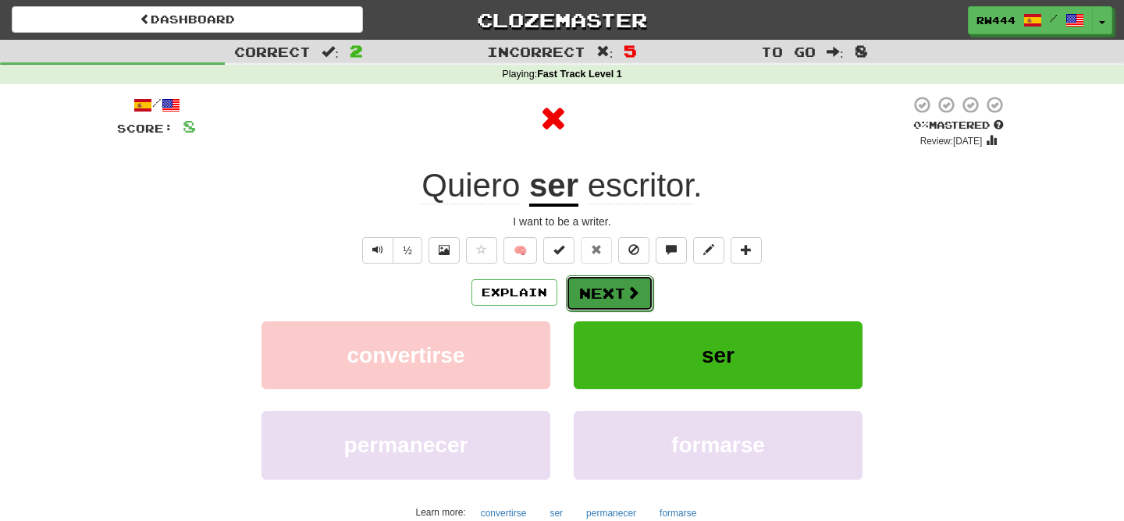
click at [608, 306] on button "Next" at bounding box center [609, 294] width 87 height 36
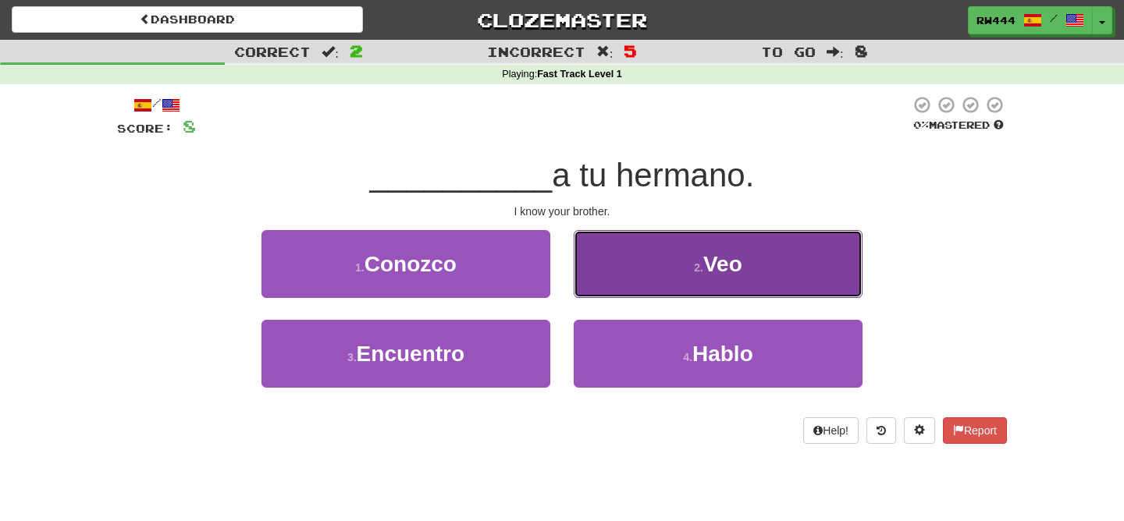
click at [619, 250] on button "2 . Veo" at bounding box center [718, 264] width 289 height 68
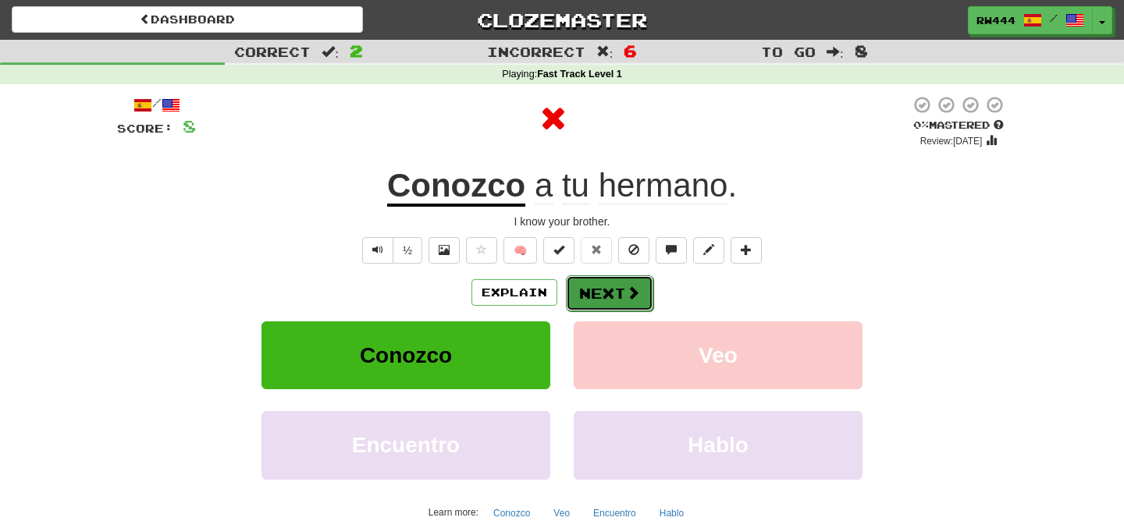
click at [610, 278] on button "Next" at bounding box center [609, 294] width 87 height 36
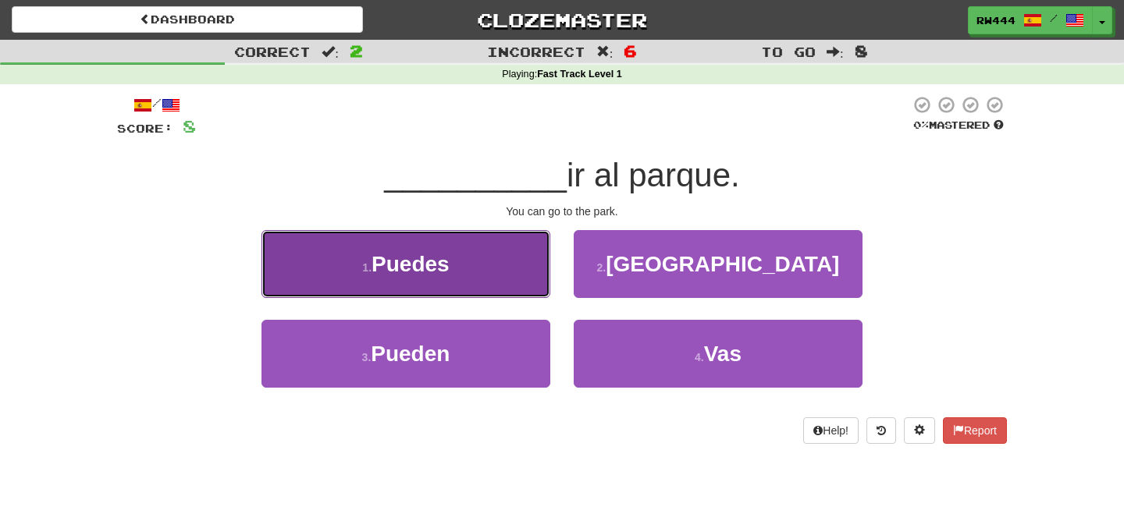
click at [504, 261] on button "1 . Puedes" at bounding box center [405, 264] width 289 height 68
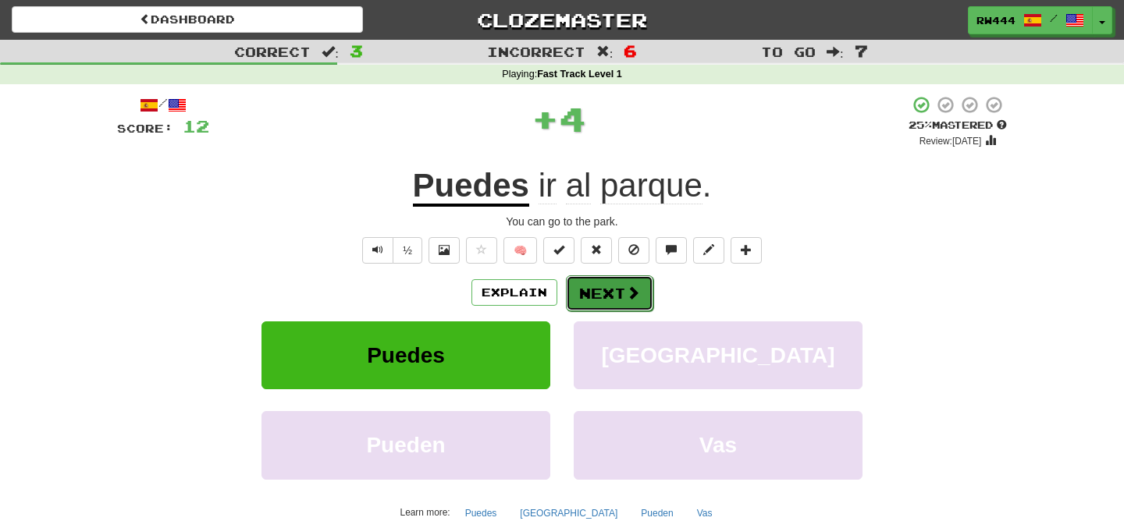
click at [632, 306] on button "Next" at bounding box center [609, 294] width 87 height 36
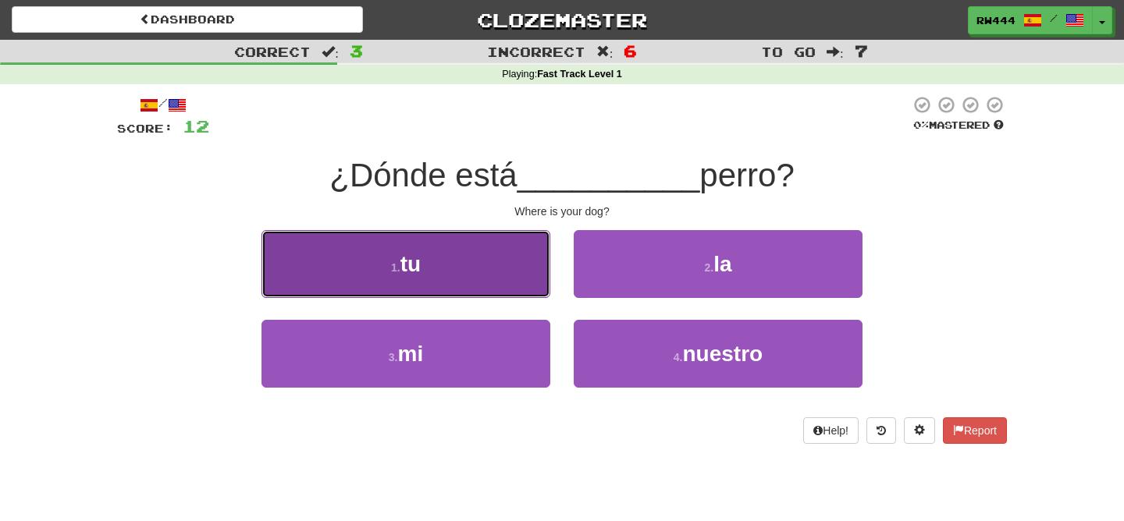
click at [541, 289] on button "1 . tu" at bounding box center [405, 264] width 289 height 68
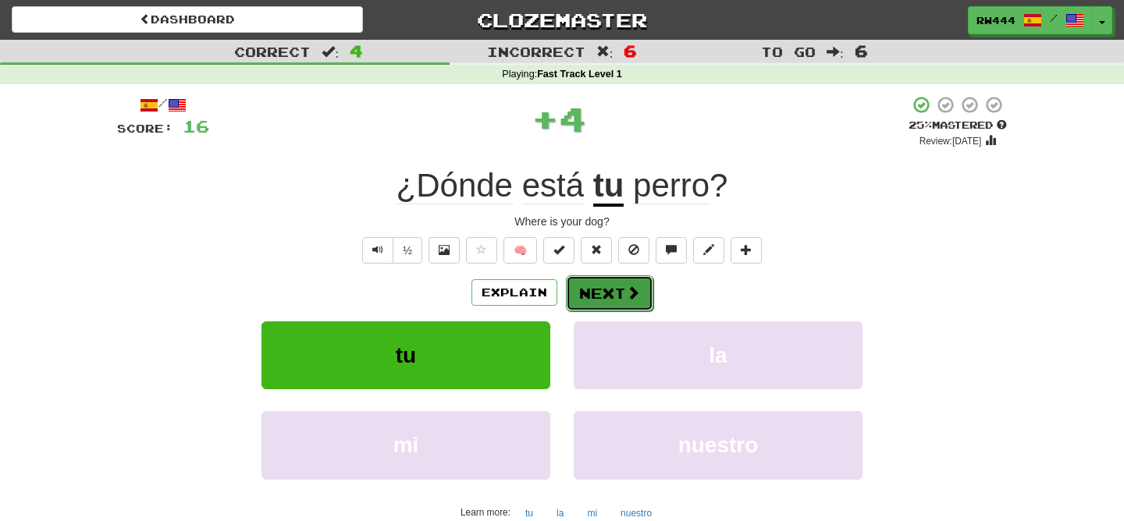
click at [596, 297] on button "Next" at bounding box center [609, 294] width 87 height 36
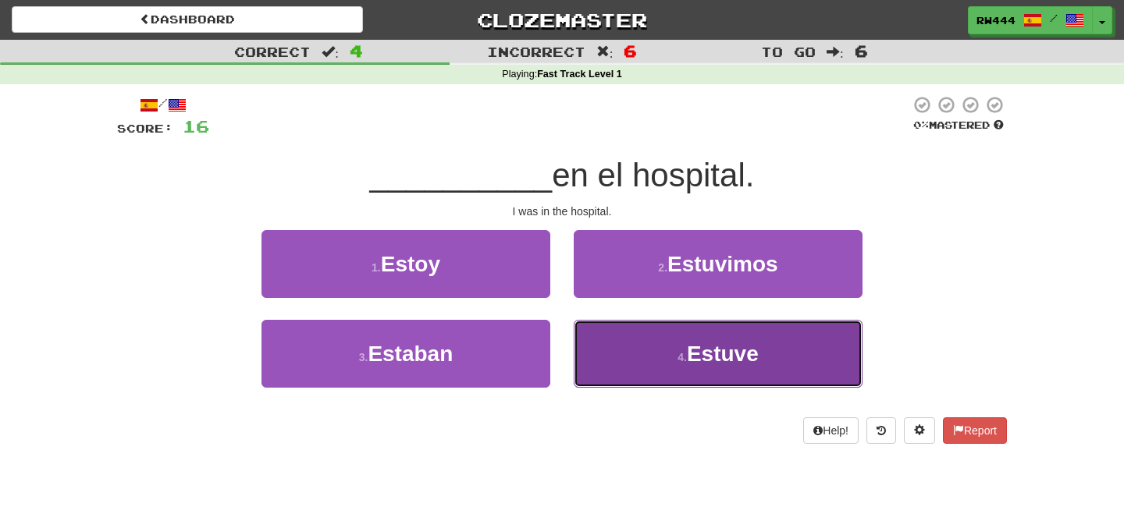
click at [623, 343] on button "4 . Estuve" at bounding box center [718, 354] width 289 height 68
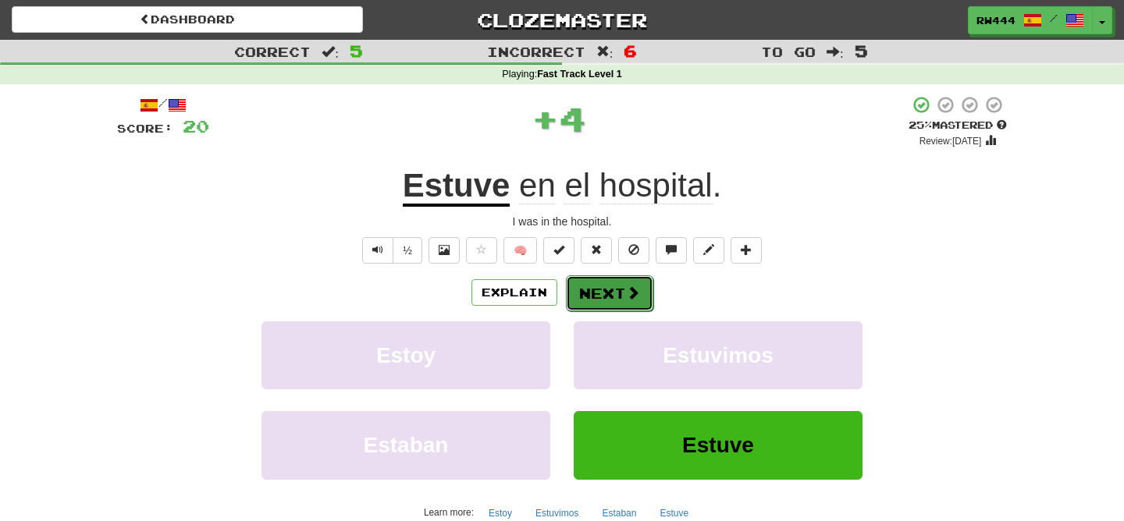
click at [609, 301] on button "Next" at bounding box center [609, 294] width 87 height 36
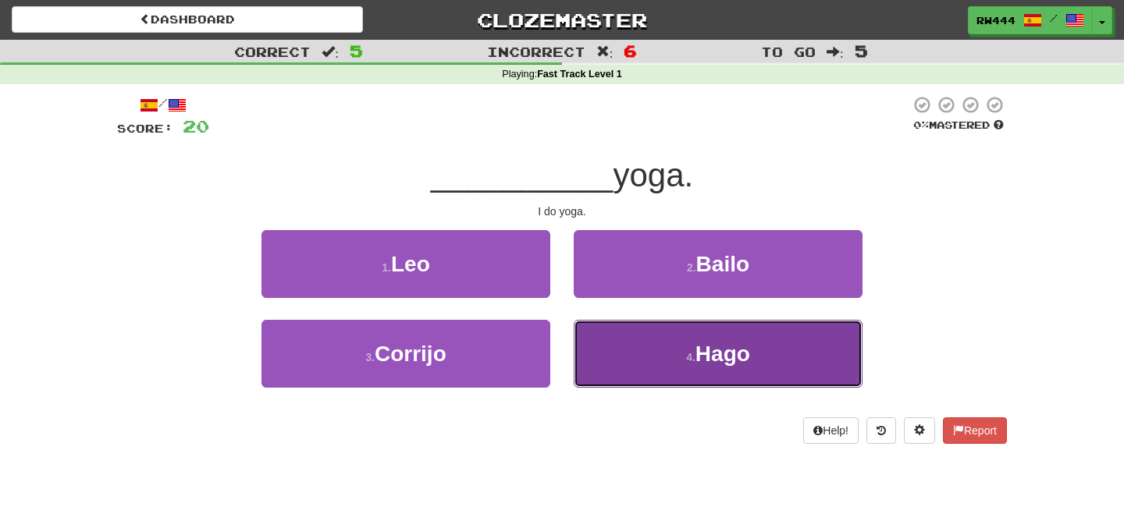
click at [635, 339] on button "4 . Hago" at bounding box center [718, 354] width 289 height 68
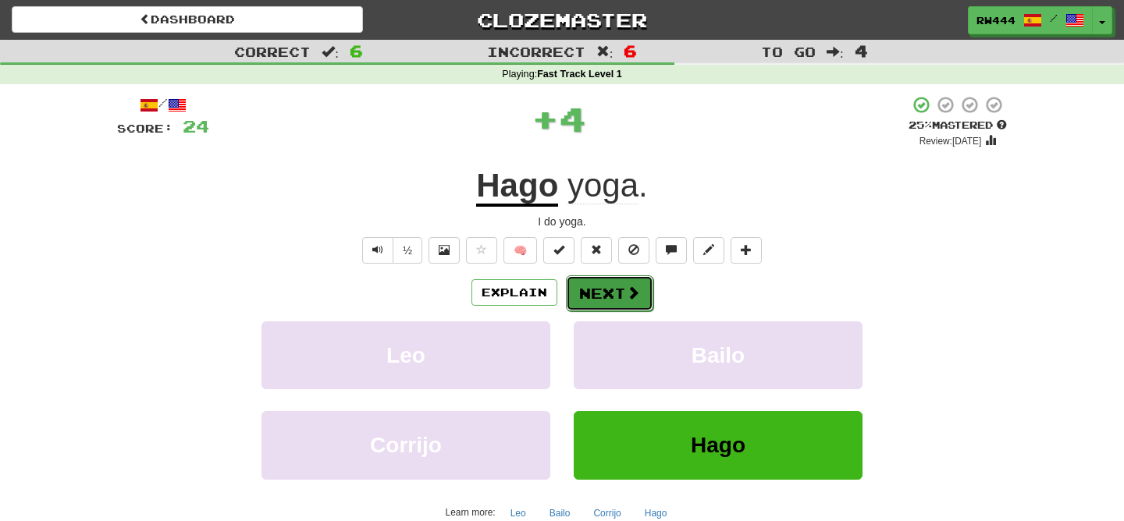
click at [623, 290] on button "Next" at bounding box center [609, 294] width 87 height 36
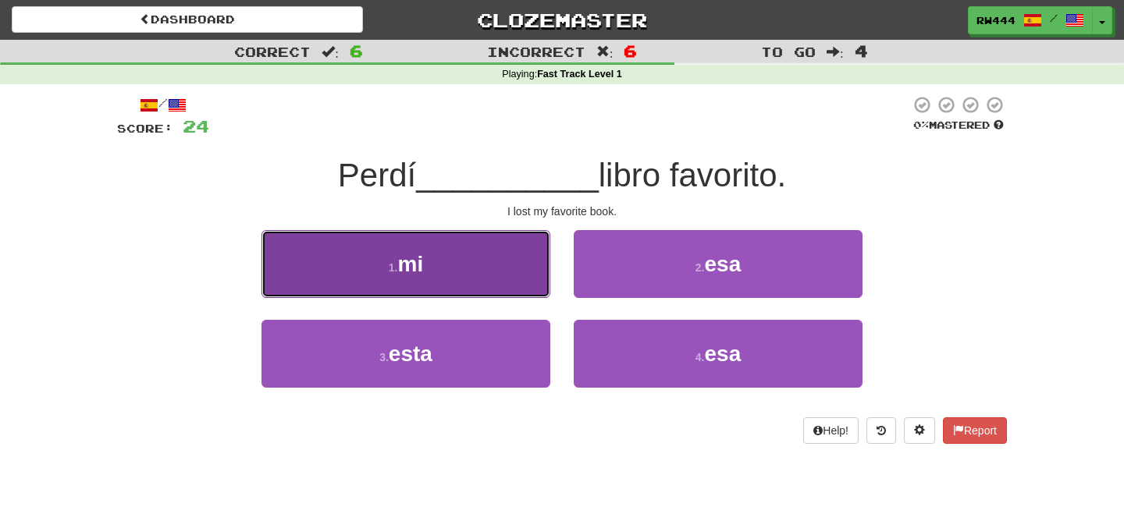
click at [457, 258] on button "1 . mi" at bounding box center [405, 264] width 289 height 68
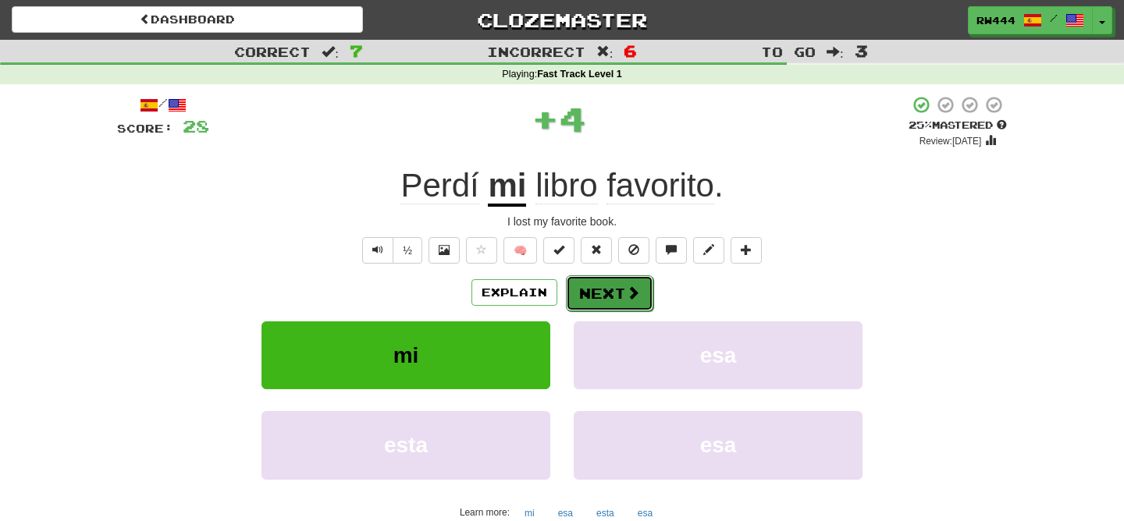
click at [601, 287] on button "Next" at bounding box center [609, 294] width 87 height 36
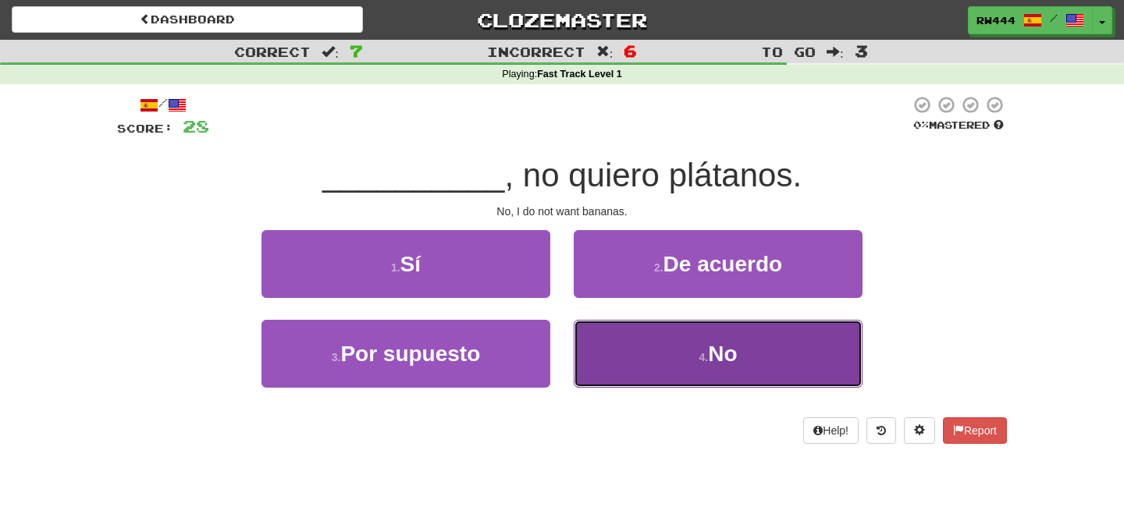
click at [666, 352] on button "4 . No" at bounding box center [718, 354] width 289 height 68
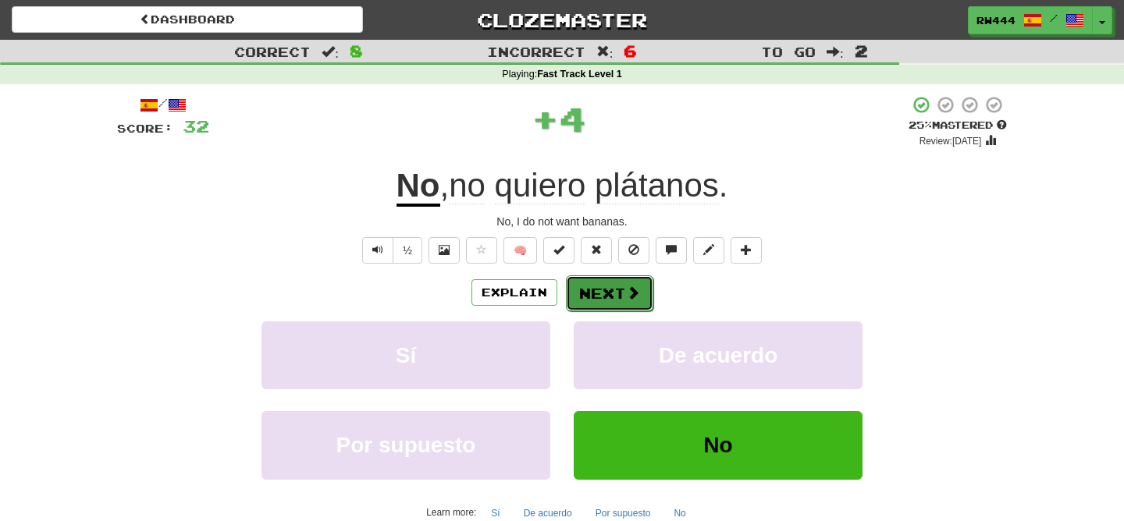
click at [610, 281] on button "Next" at bounding box center [609, 294] width 87 height 36
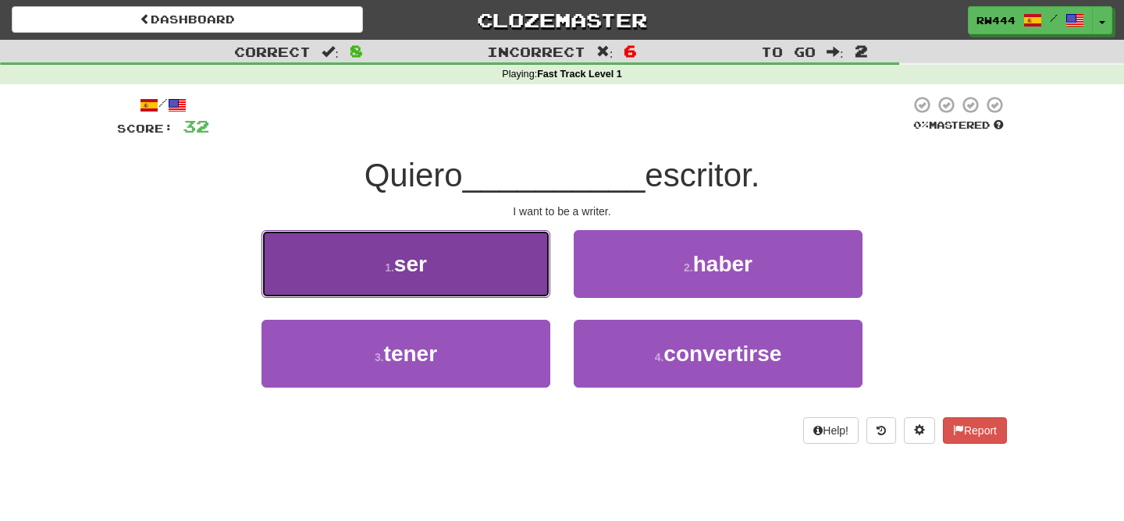
click at [511, 257] on button "1 . ser" at bounding box center [405, 264] width 289 height 68
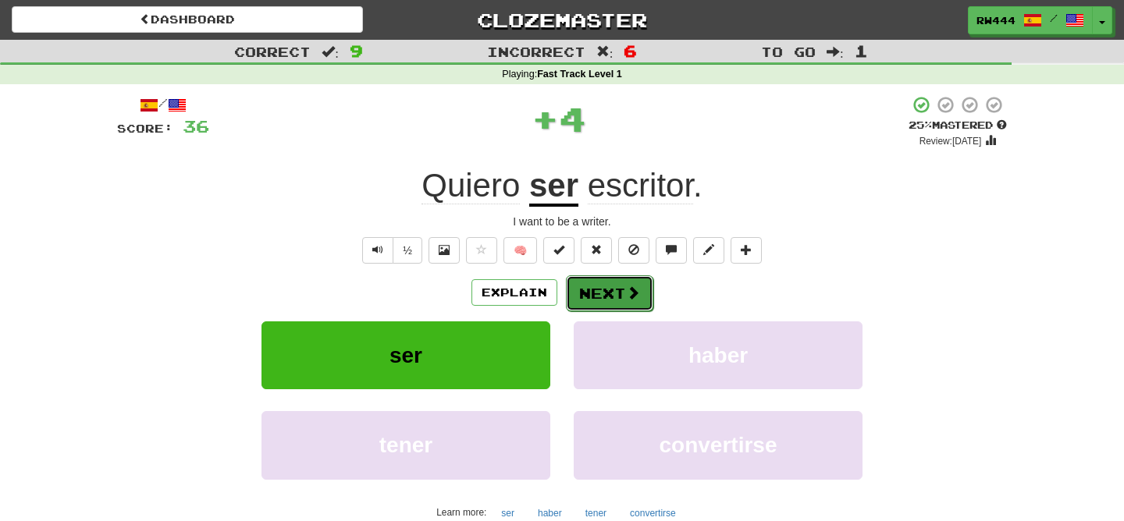
click at [604, 306] on button "Next" at bounding box center [609, 294] width 87 height 36
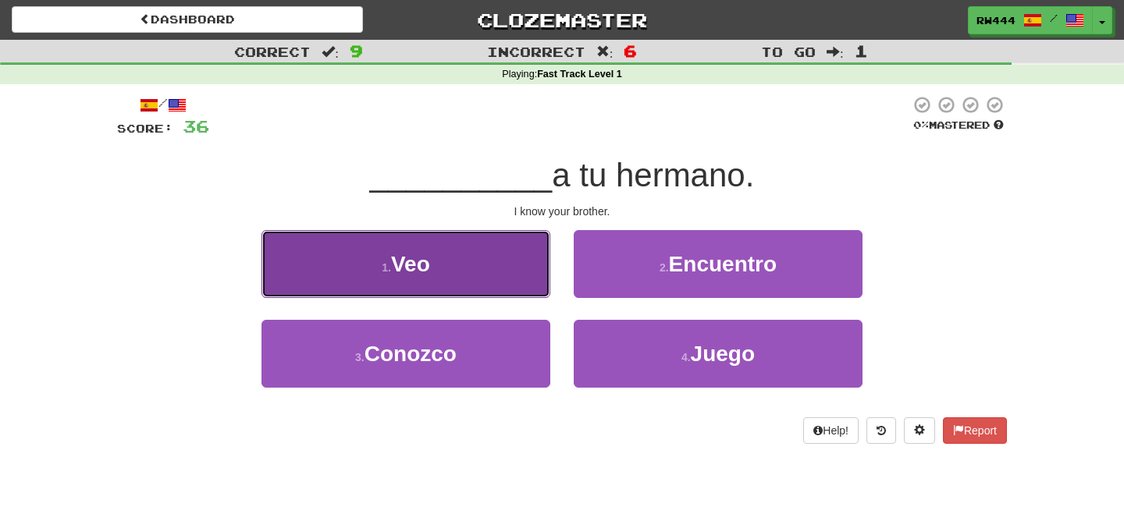
click at [454, 284] on button "1 . Veo" at bounding box center [405, 264] width 289 height 68
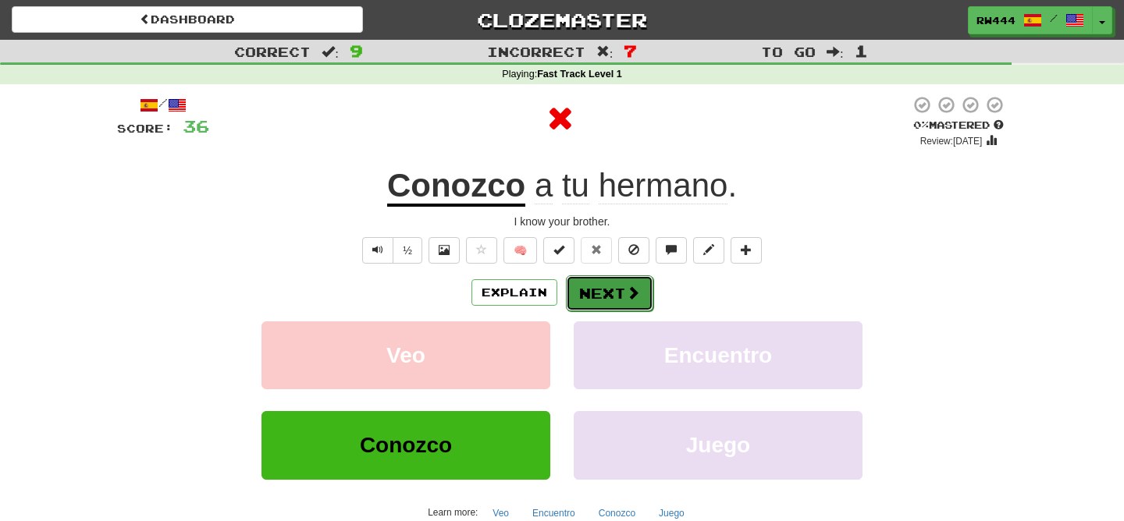
click at [626, 296] on span at bounding box center [633, 293] width 14 height 14
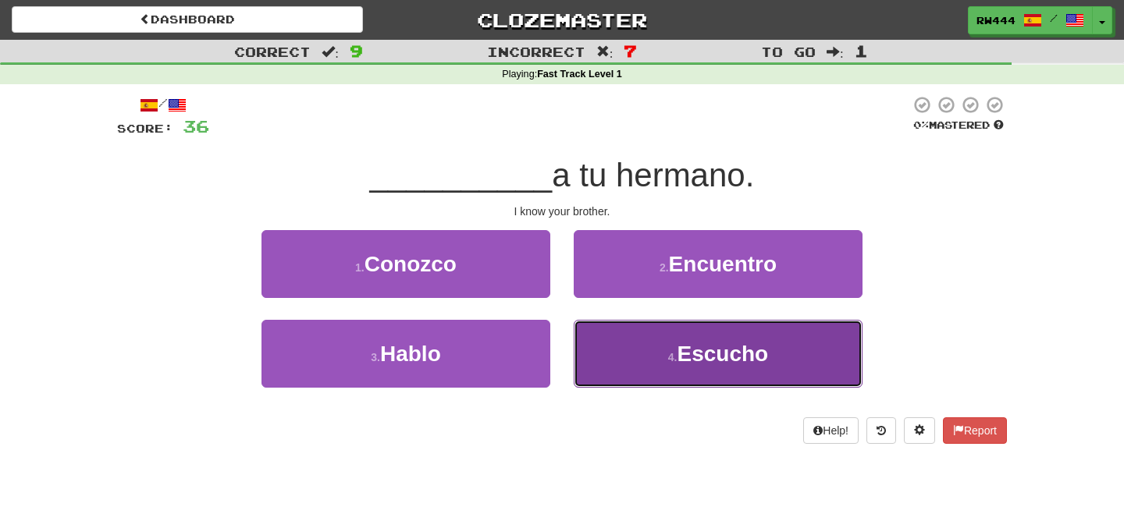
click at [671, 373] on button "4 . Escucho" at bounding box center [718, 354] width 289 height 68
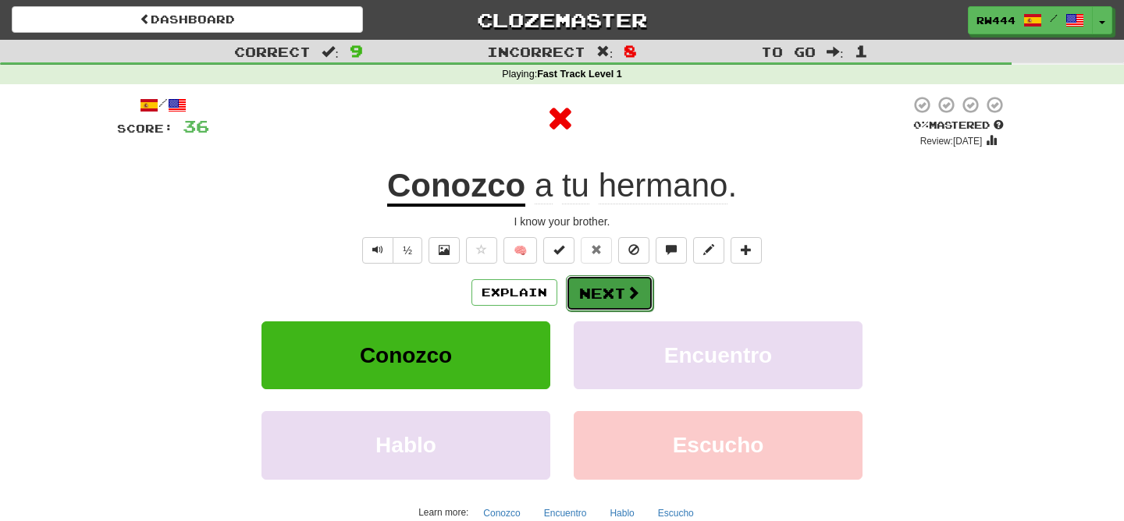
click at [624, 305] on button "Next" at bounding box center [609, 294] width 87 height 36
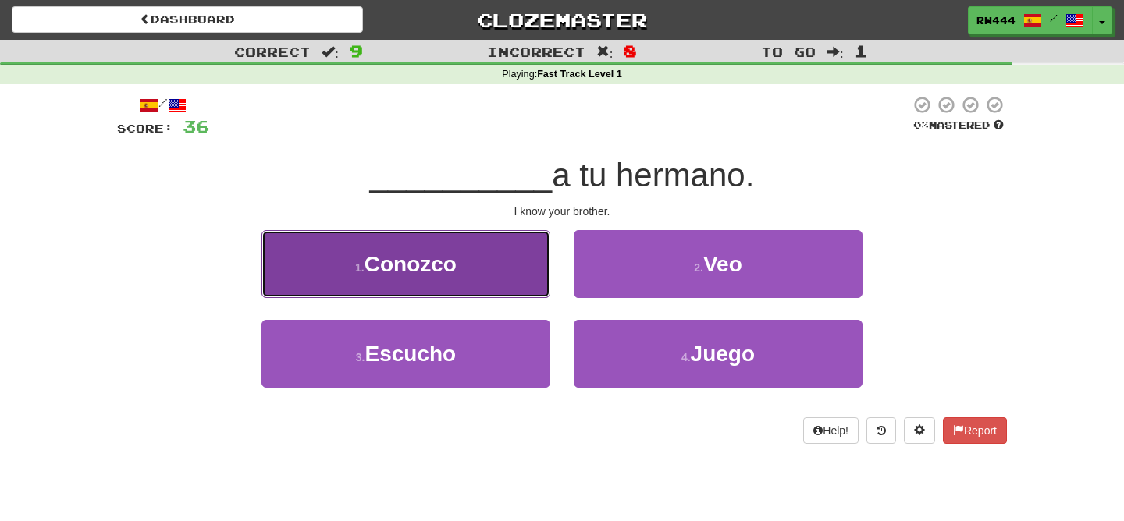
click at [543, 281] on button "1 . Conozco" at bounding box center [405, 264] width 289 height 68
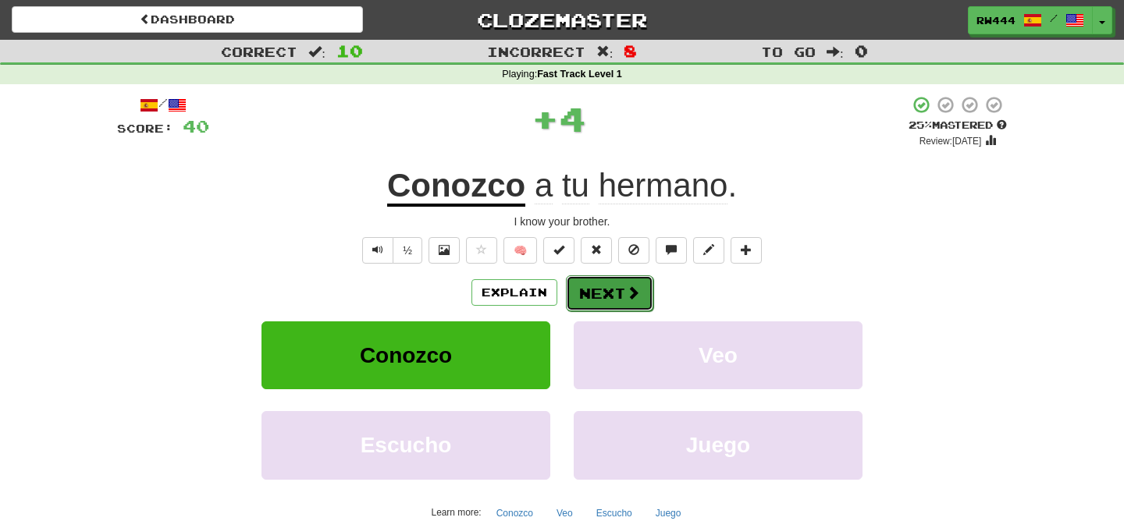
click at [583, 297] on button "Next" at bounding box center [609, 294] width 87 height 36
